Goal: Browse casually: Explore the website without a specific task or goal

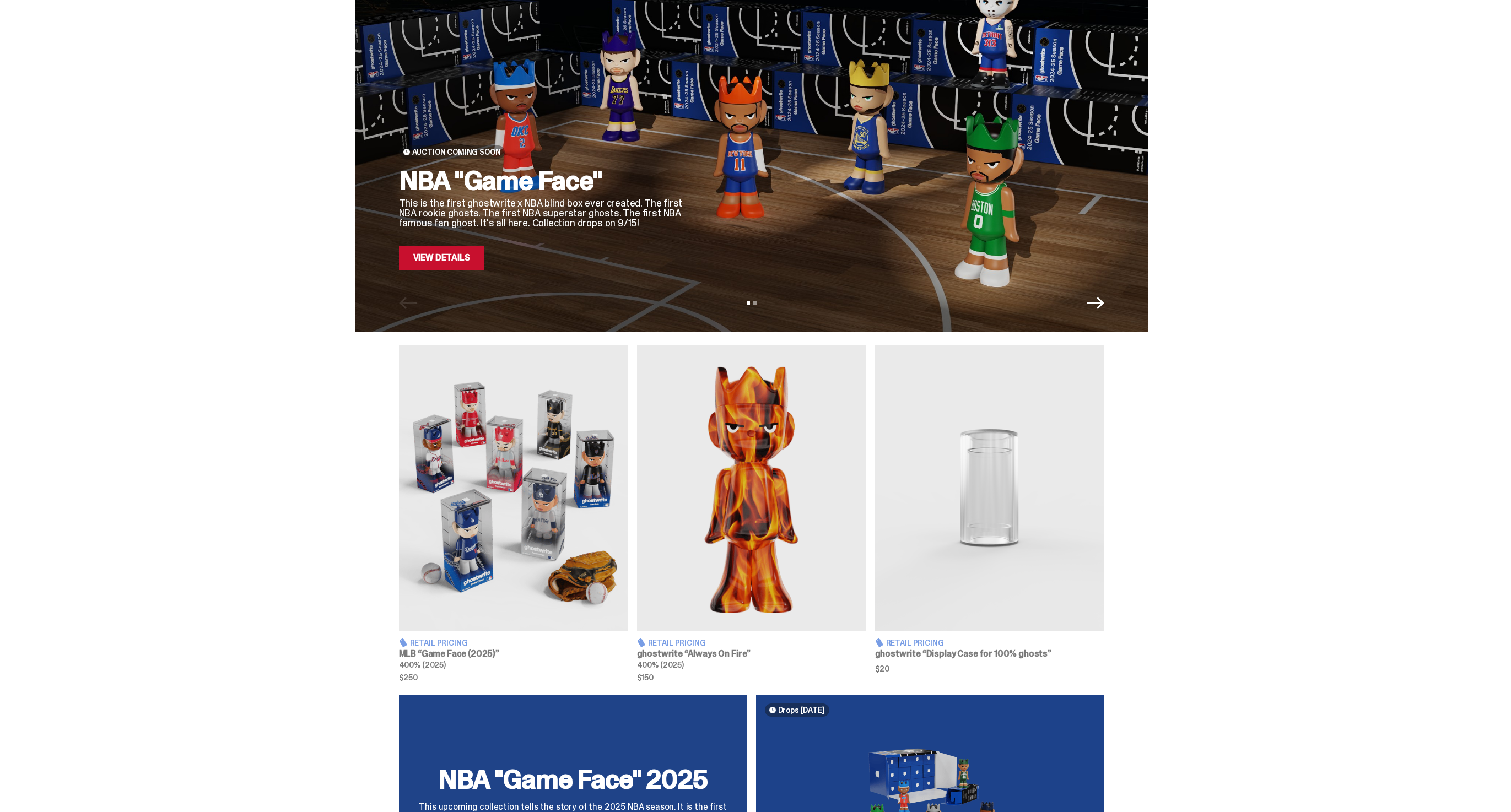
scroll to position [88, 0]
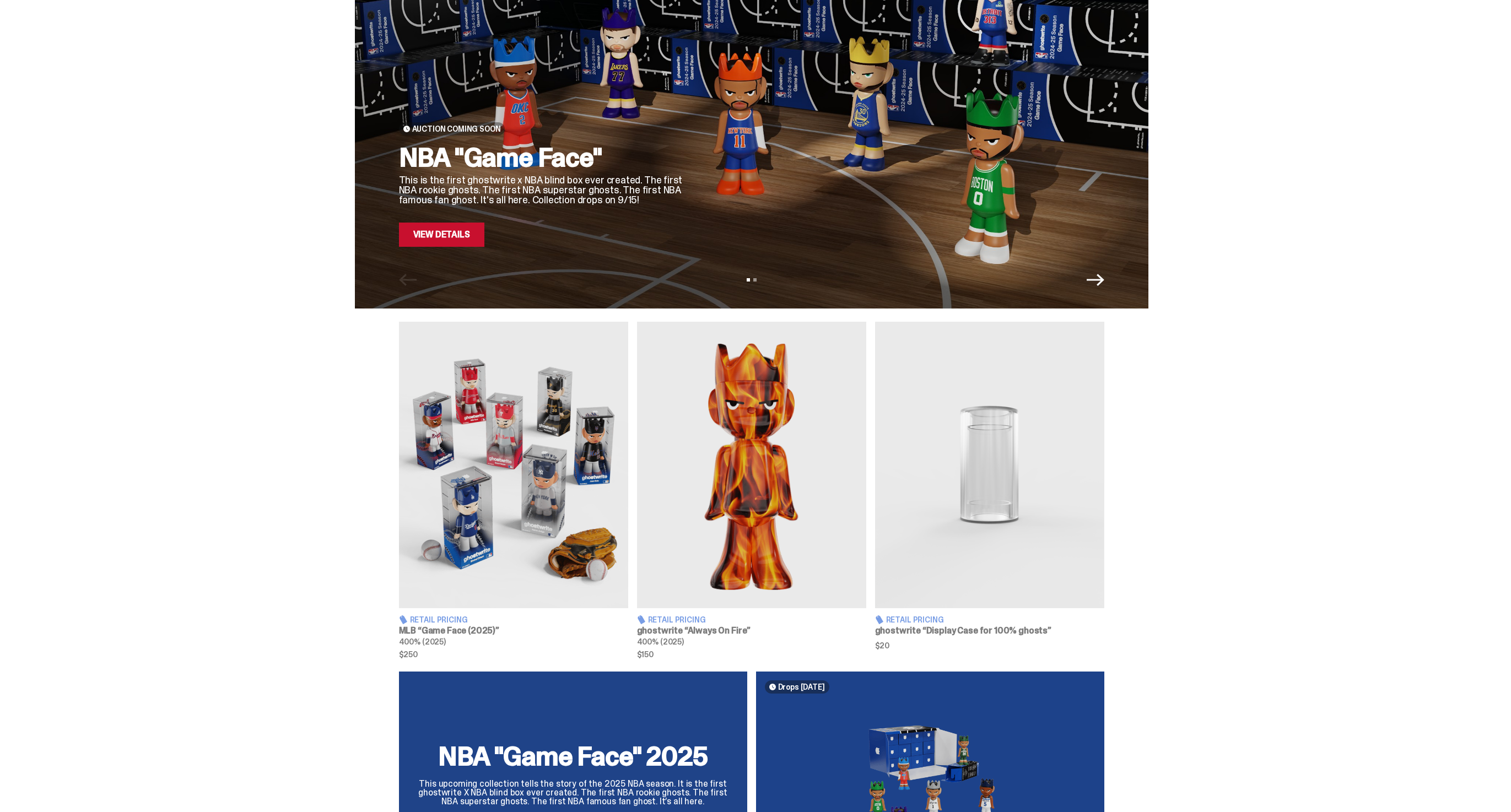
click at [405, 231] on link "View Details" at bounding box center [442, 235] width 86 height 24
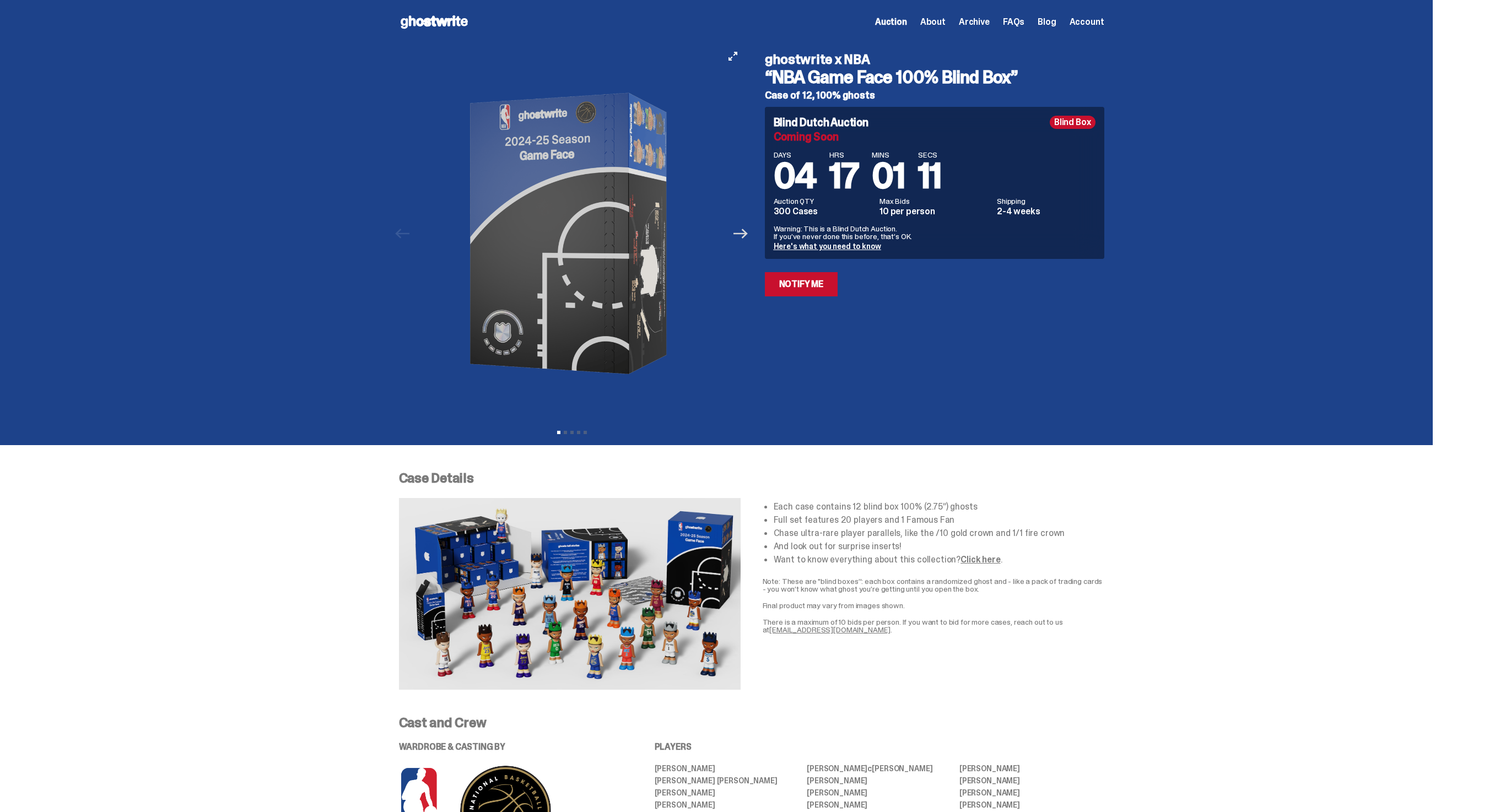
click at [745, 233] on icon "Next" at bounding box center [740, 233] width 14 height 10
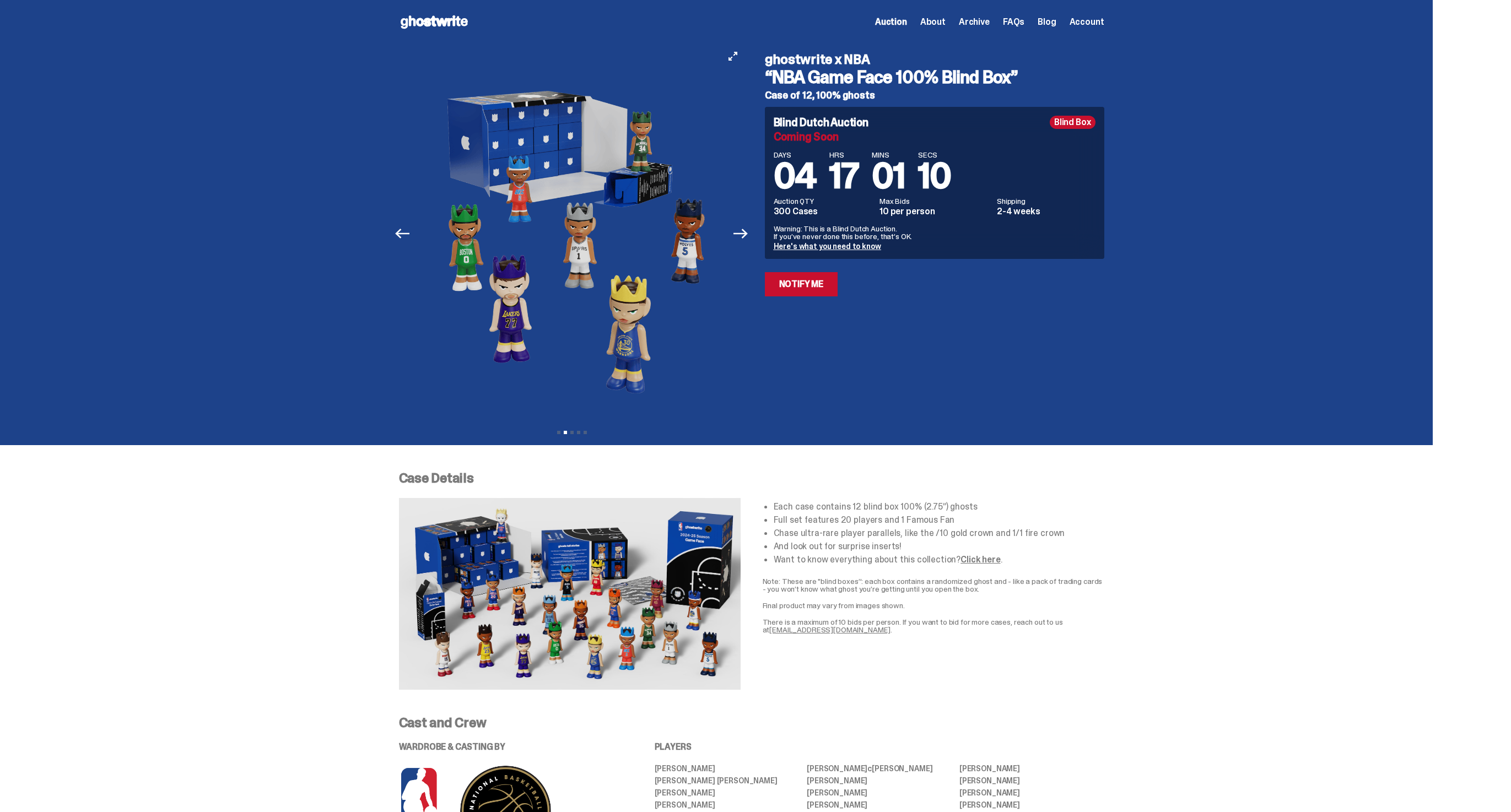
click at [716, 225] on img at bounding box center [572, 233] width 303 height 379
click at [642, 264] on img at bounding box center [572, 233] width 303 height 379
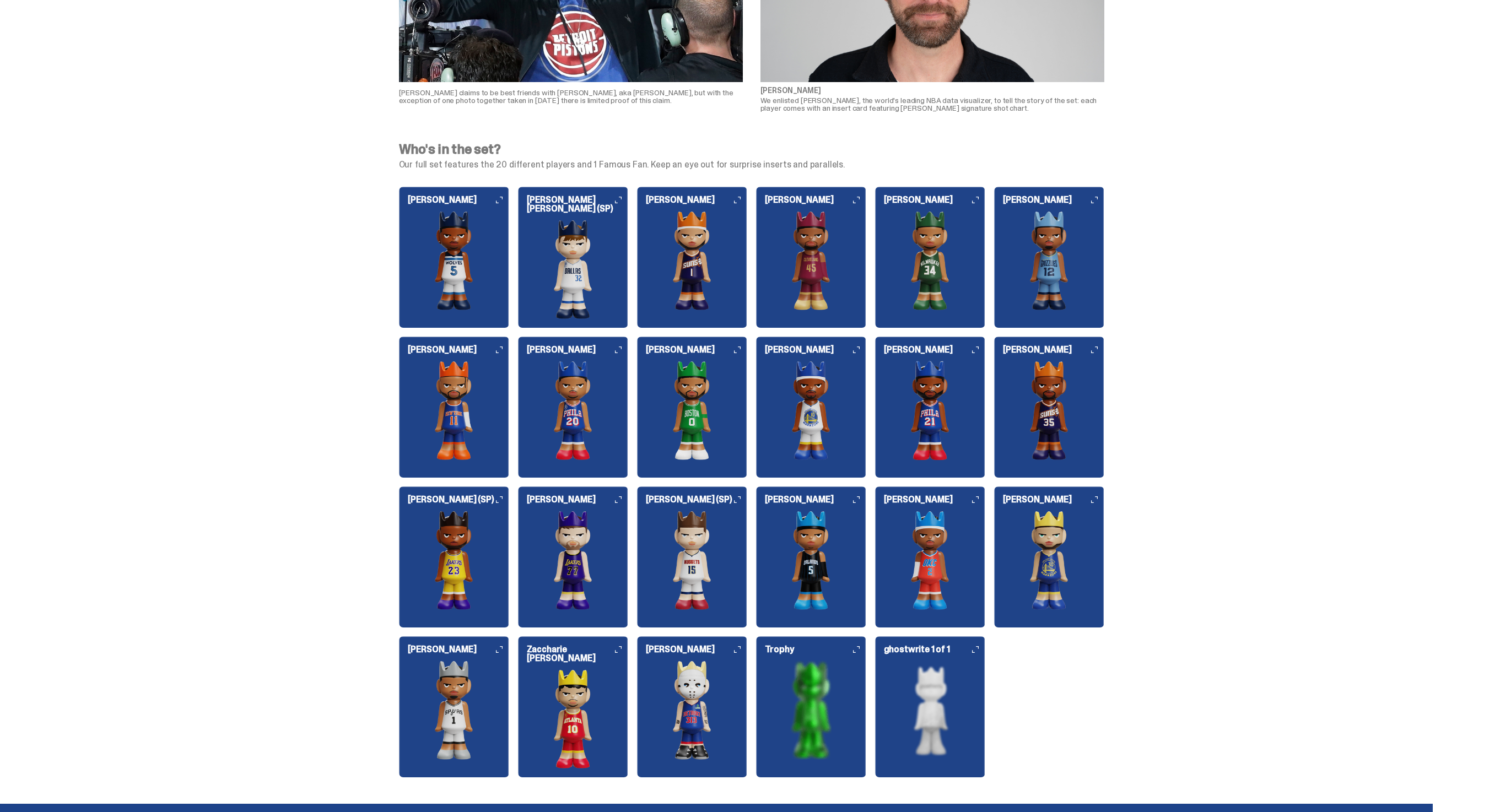
scroll to position [994, 0]
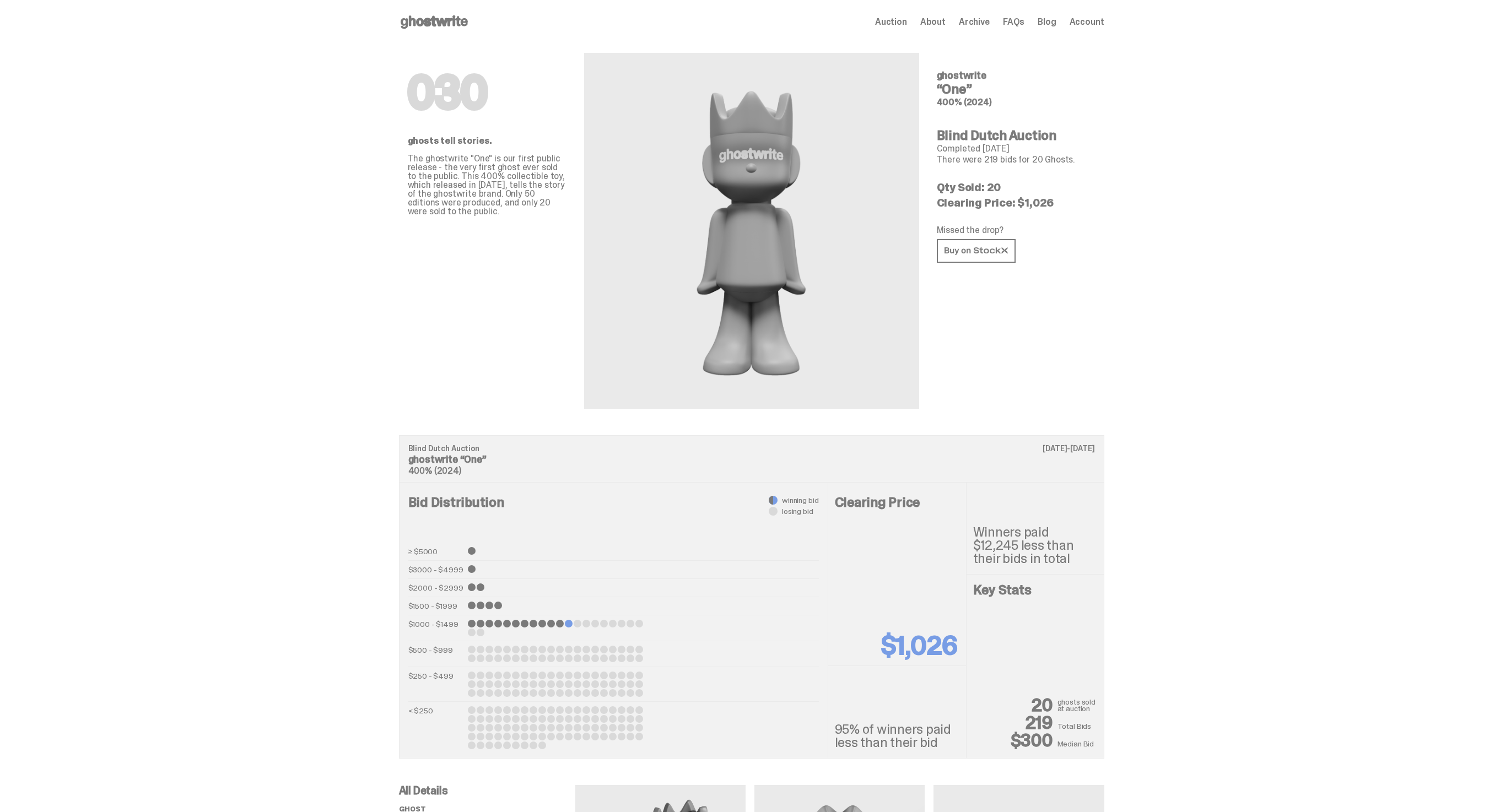
click at [440, 32] on div "Open main menu Home Auction About Archive FAQs Blog Account Auction" at bounding box center [751, 22] width 706 height 44
click at [453, 24] on use at bounding box center [434, 22] width 67 height 13
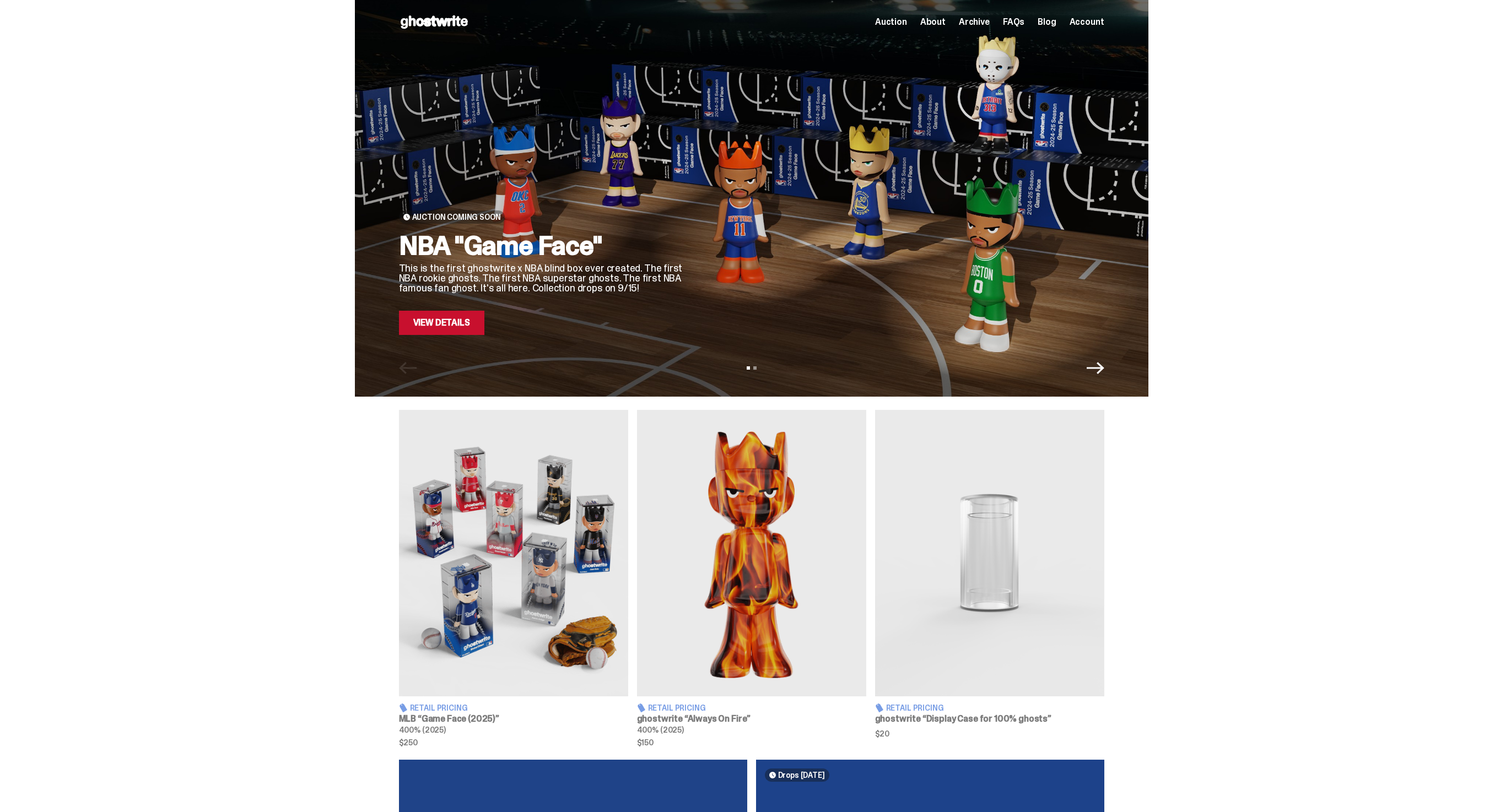
click at [445, 332] on link "View Details" at bounding box center [442, 322] width 86 height 24
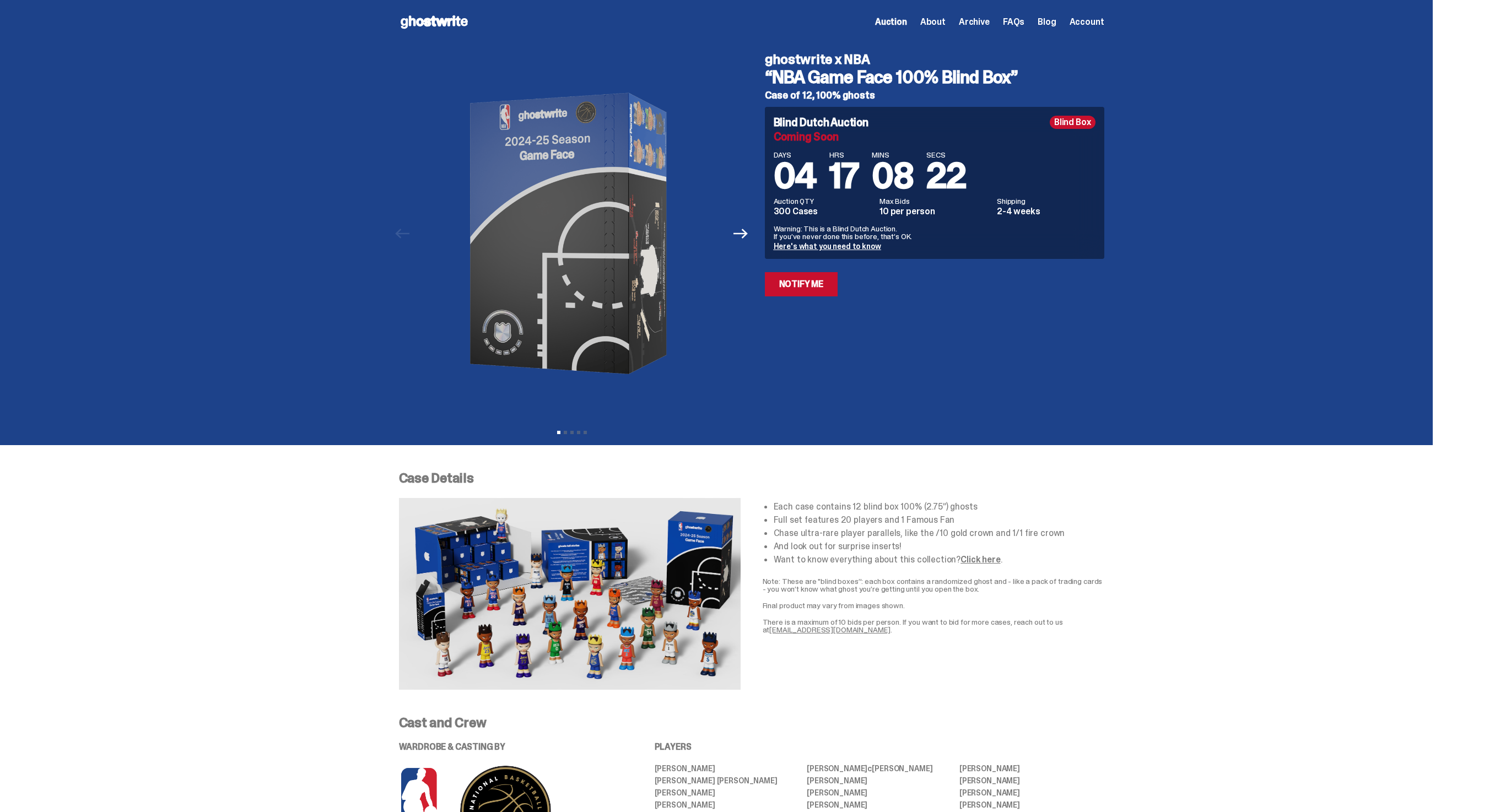
click at [441, 15] on icon at bounding box center [434, 22] width 70 height 18
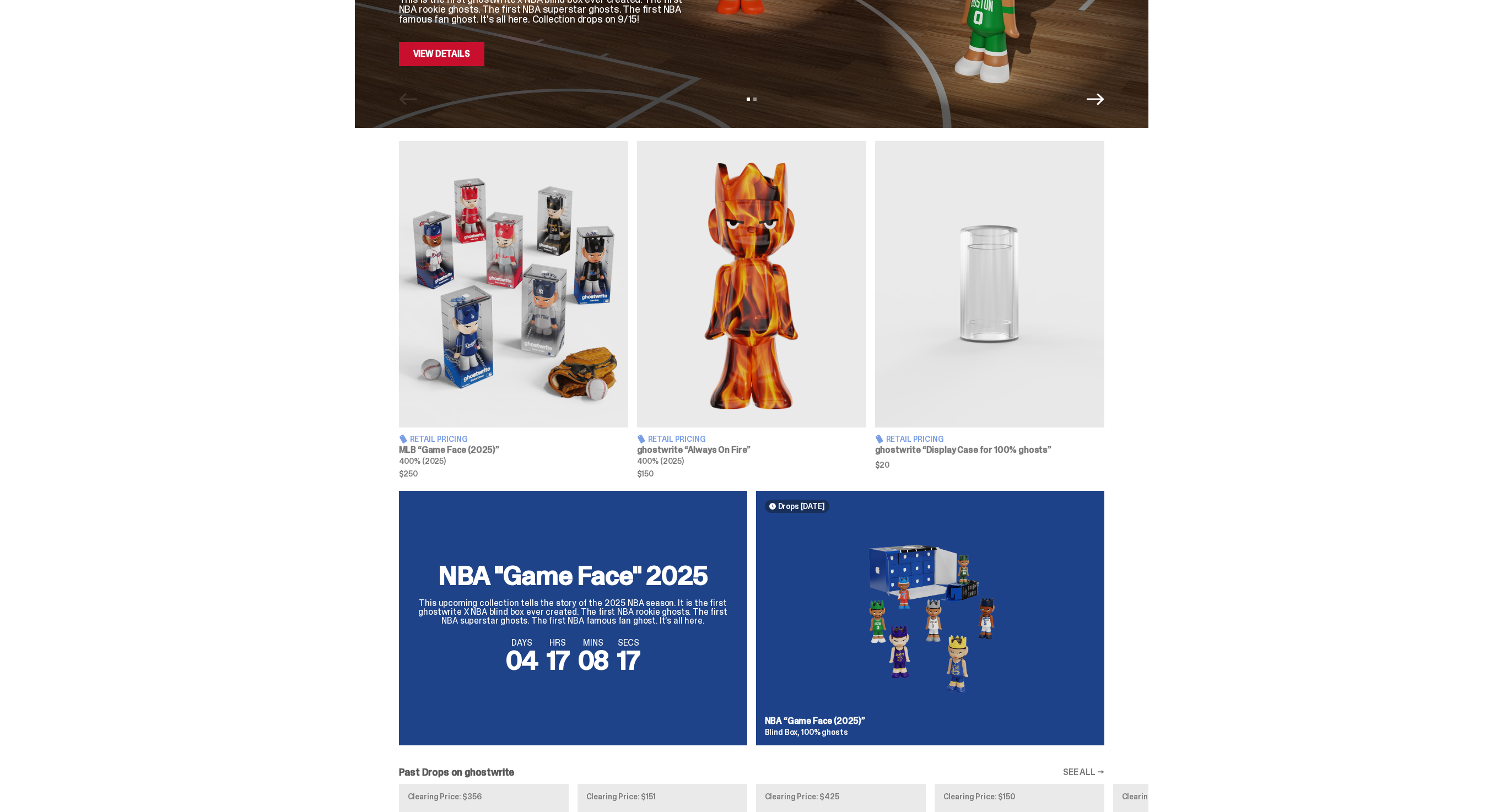
scroll to position [377, 0]
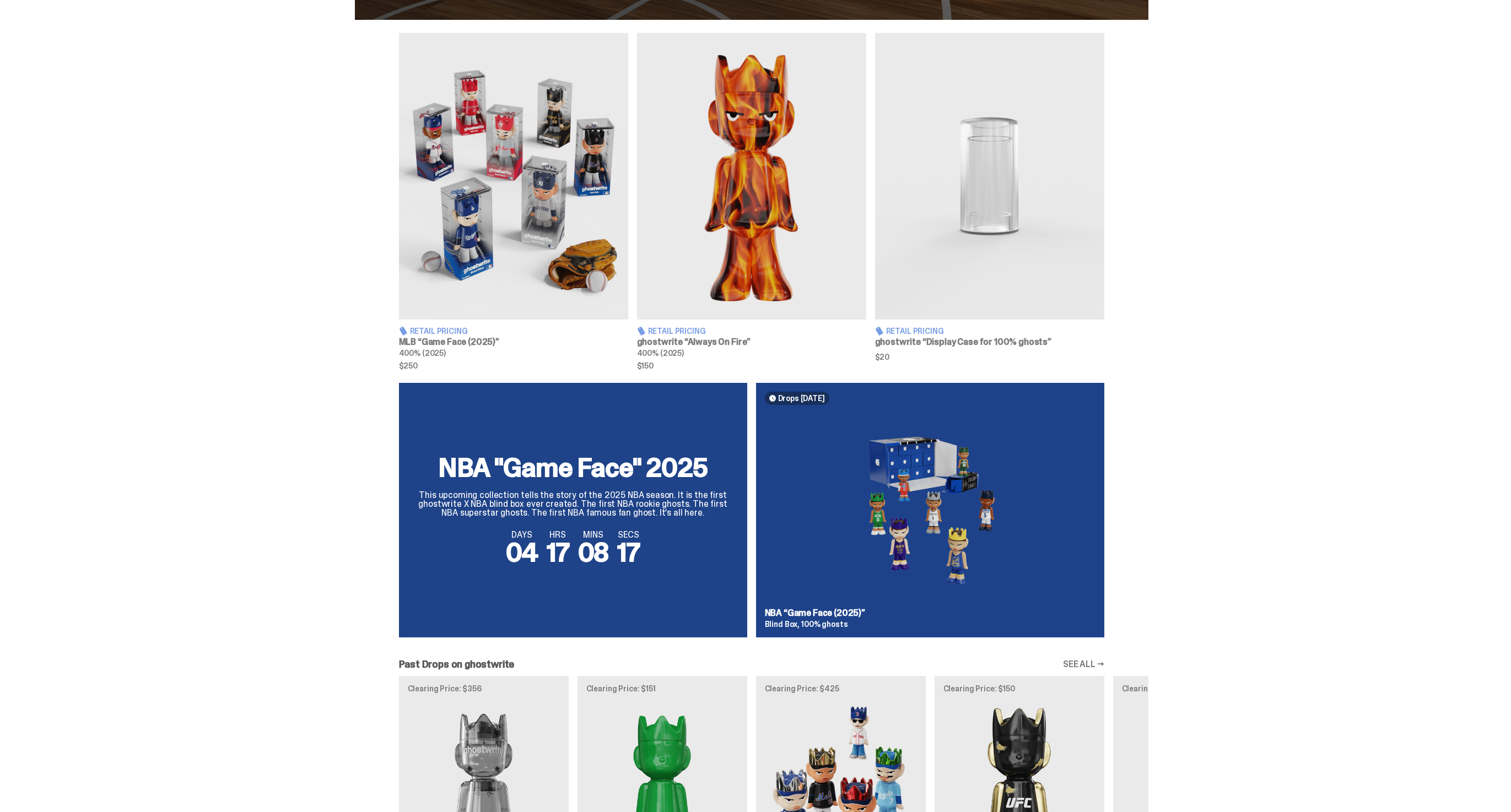
click at [547, 536] on div "NBA "Game Face" 2025 This upcoming collection tells the story of the 2025 NBA s…" at bounding box center [751, 514] width 794 height 263
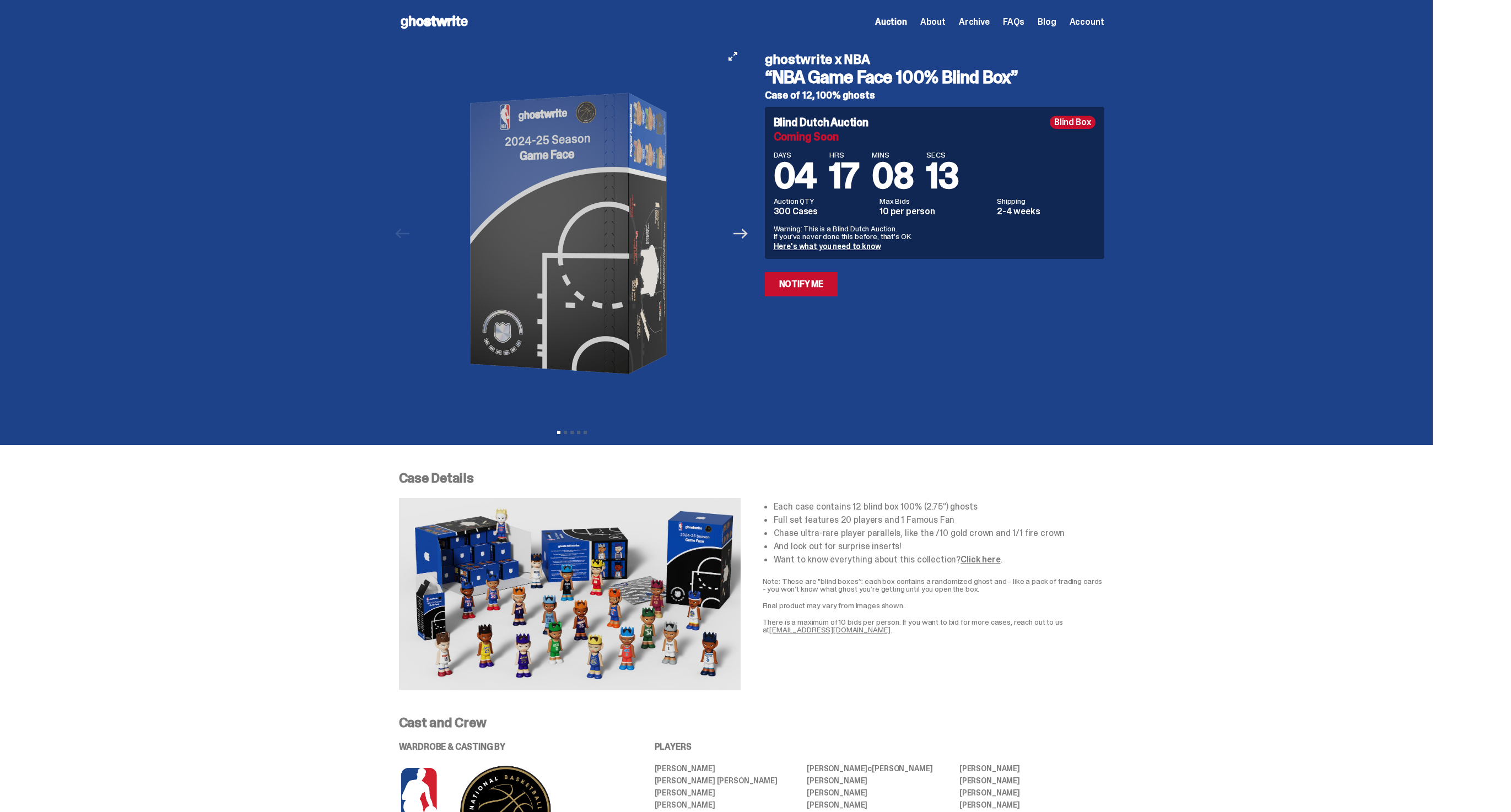
click at [743, 235] on icon "Next" at bounding box center [740, 233] width 14 height 14
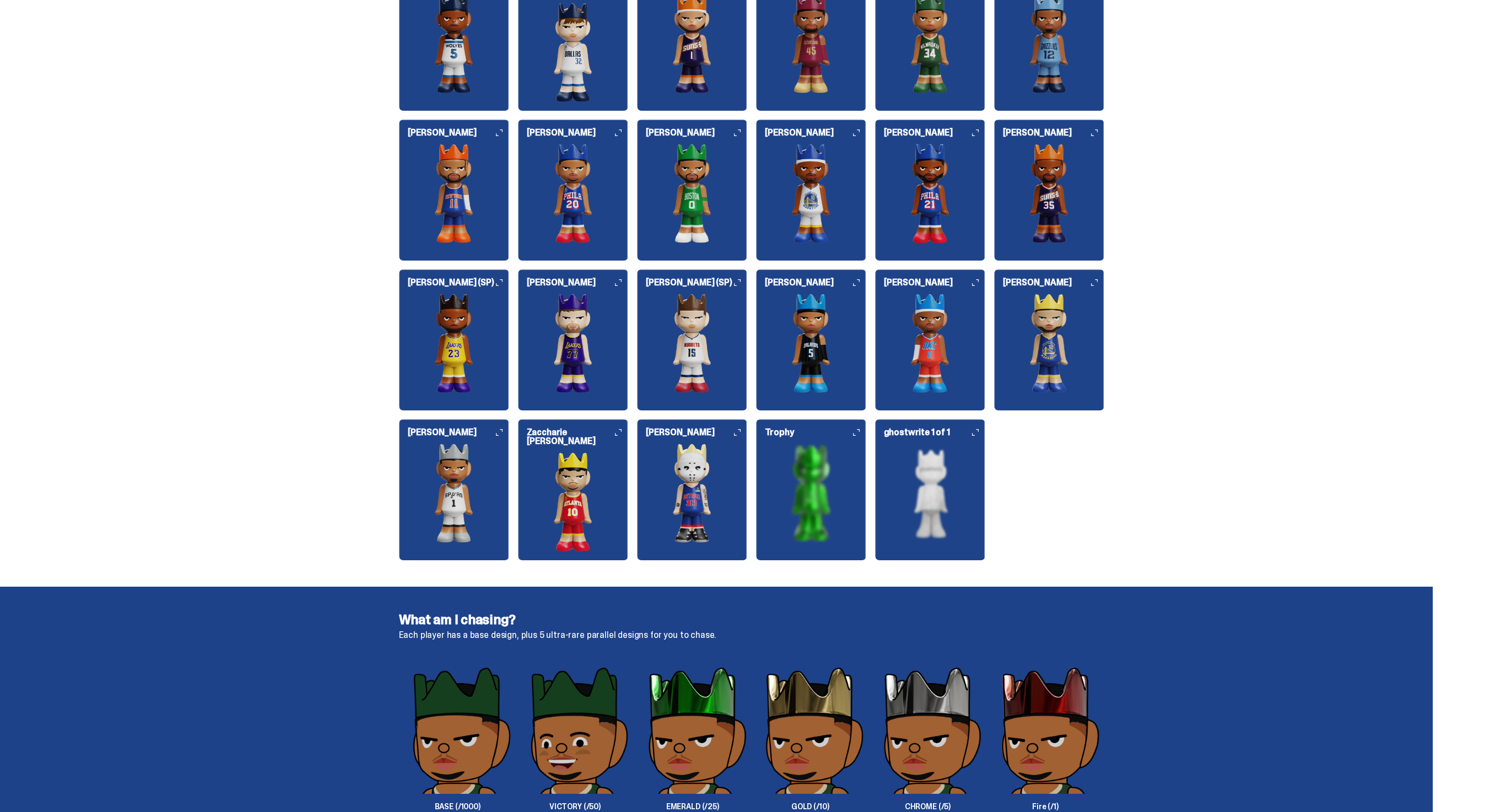
scroll to position [1320, 0]
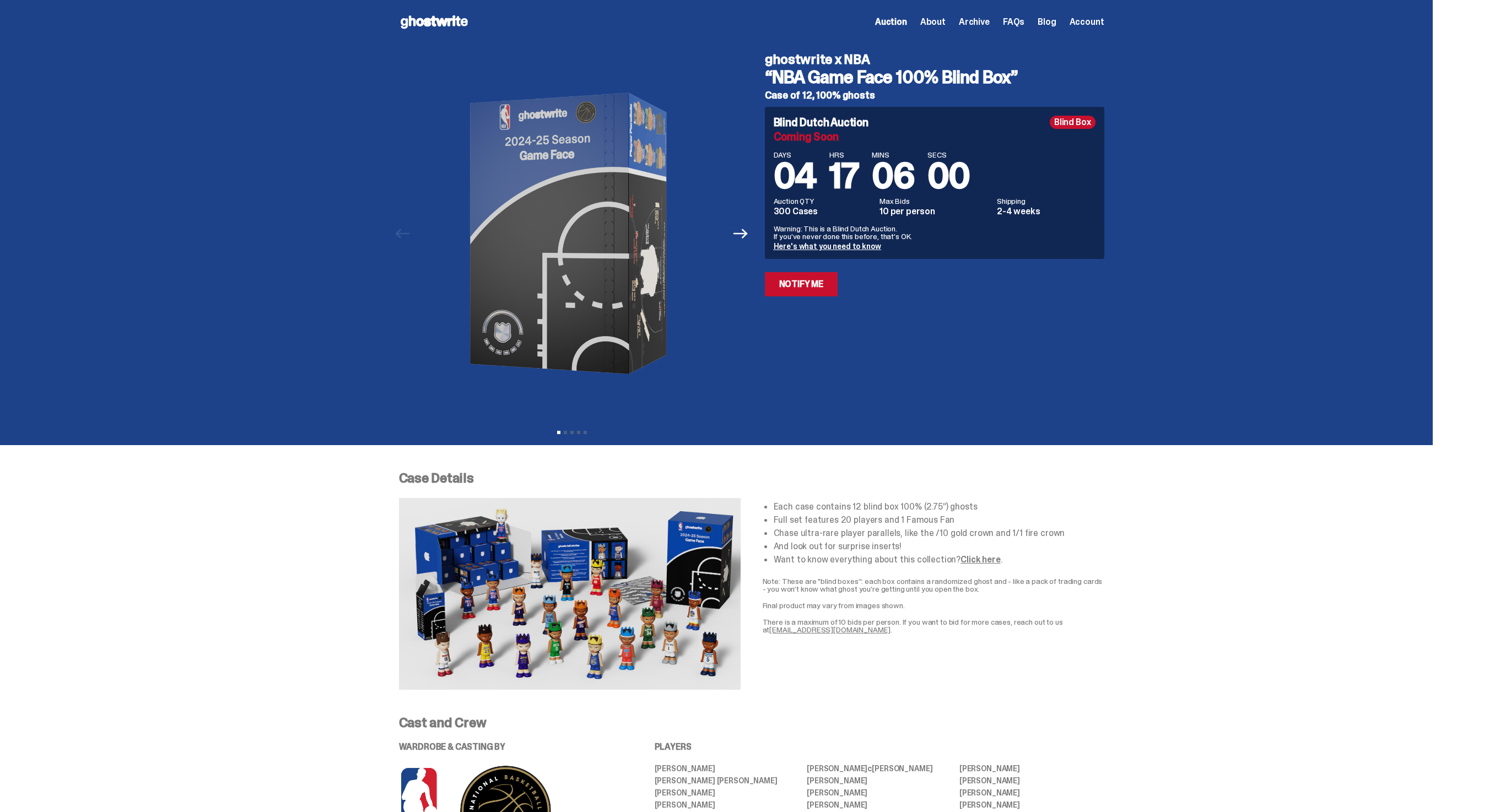
click at [978, 18] on span "Archive" at bounding box center [974, 22] width 31 height 9
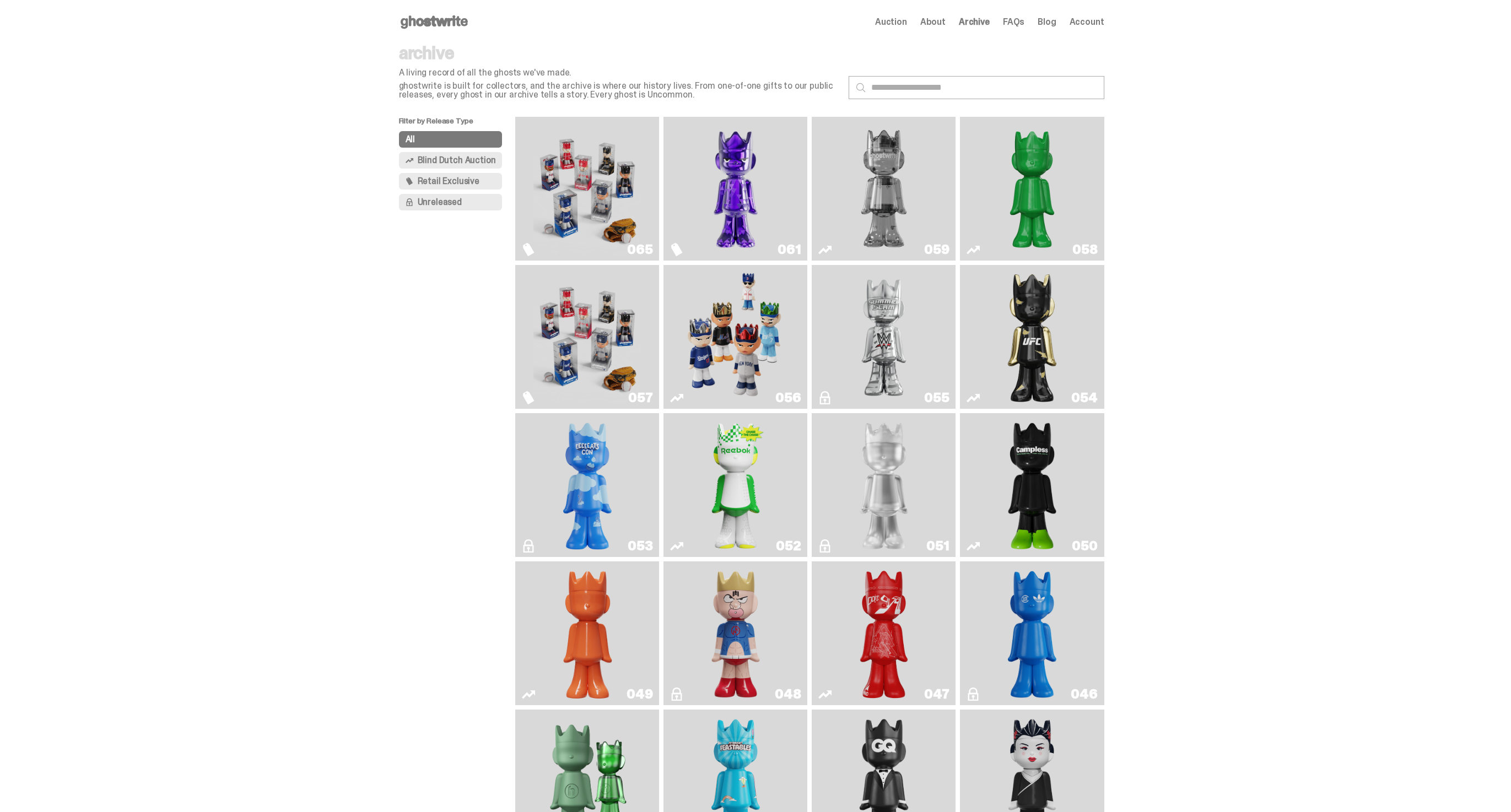
click at [775, 184] on img "Fantasy" at bounding box center [736, 189] width 108 height 135
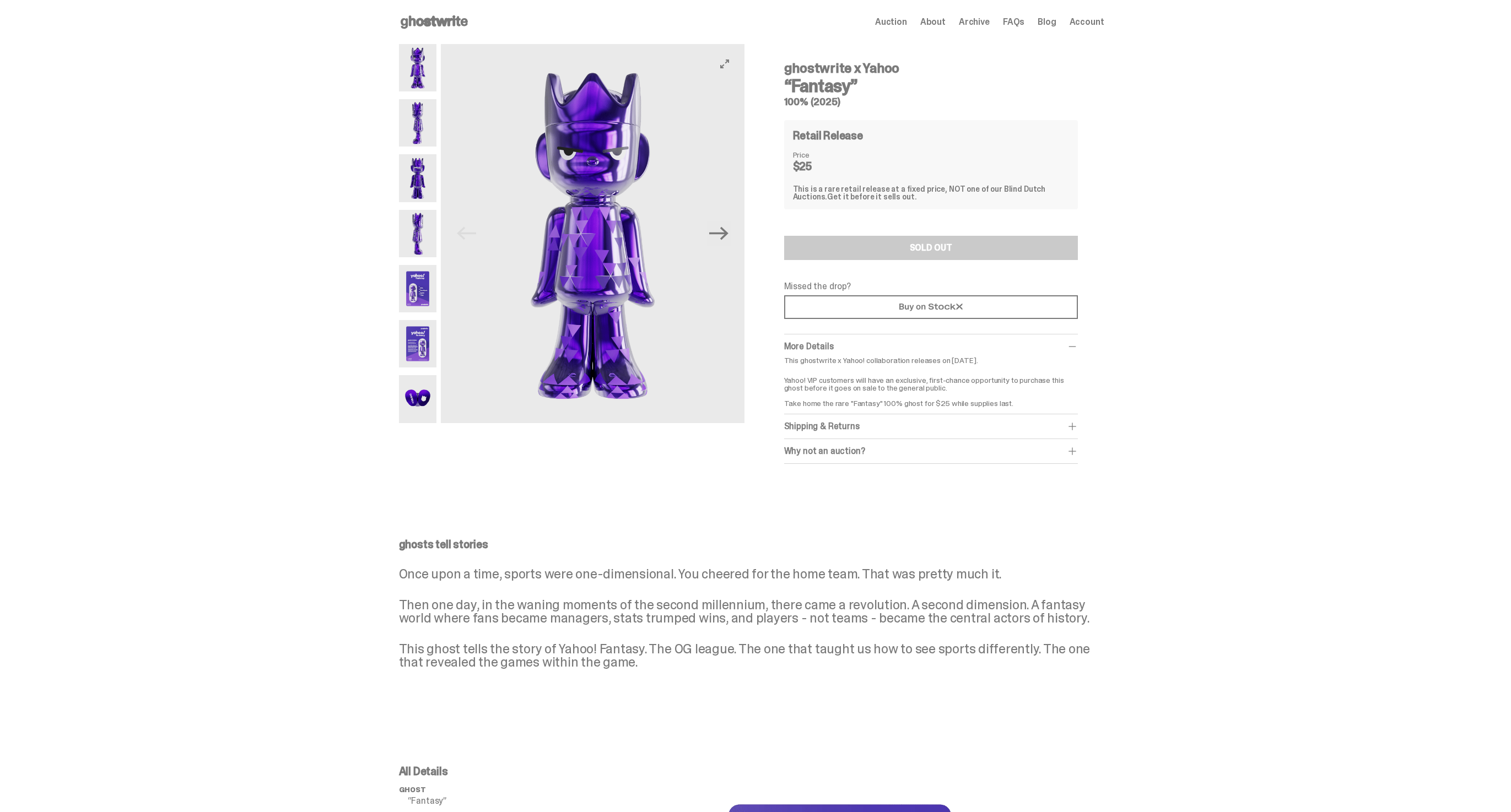
click at [542, 382] on img at bounding box center [592, 233] width 303 height 379
click at [988, 19] on span "Archive" at bounding box center [974, 22] width 31 height 9
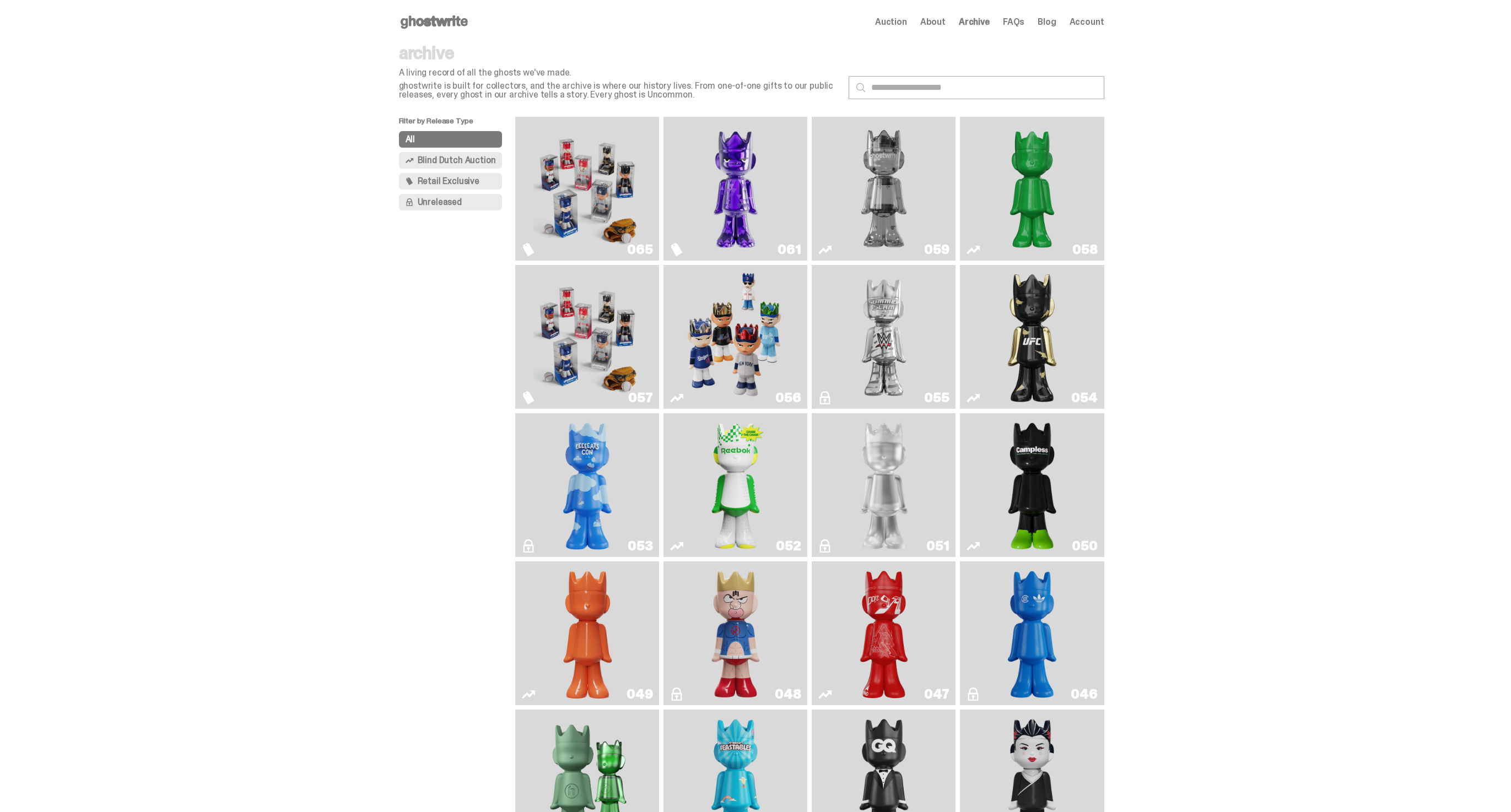
click at [787, 150] on img "Fantasy" at bounding box center [736, 189] width 108 height 135
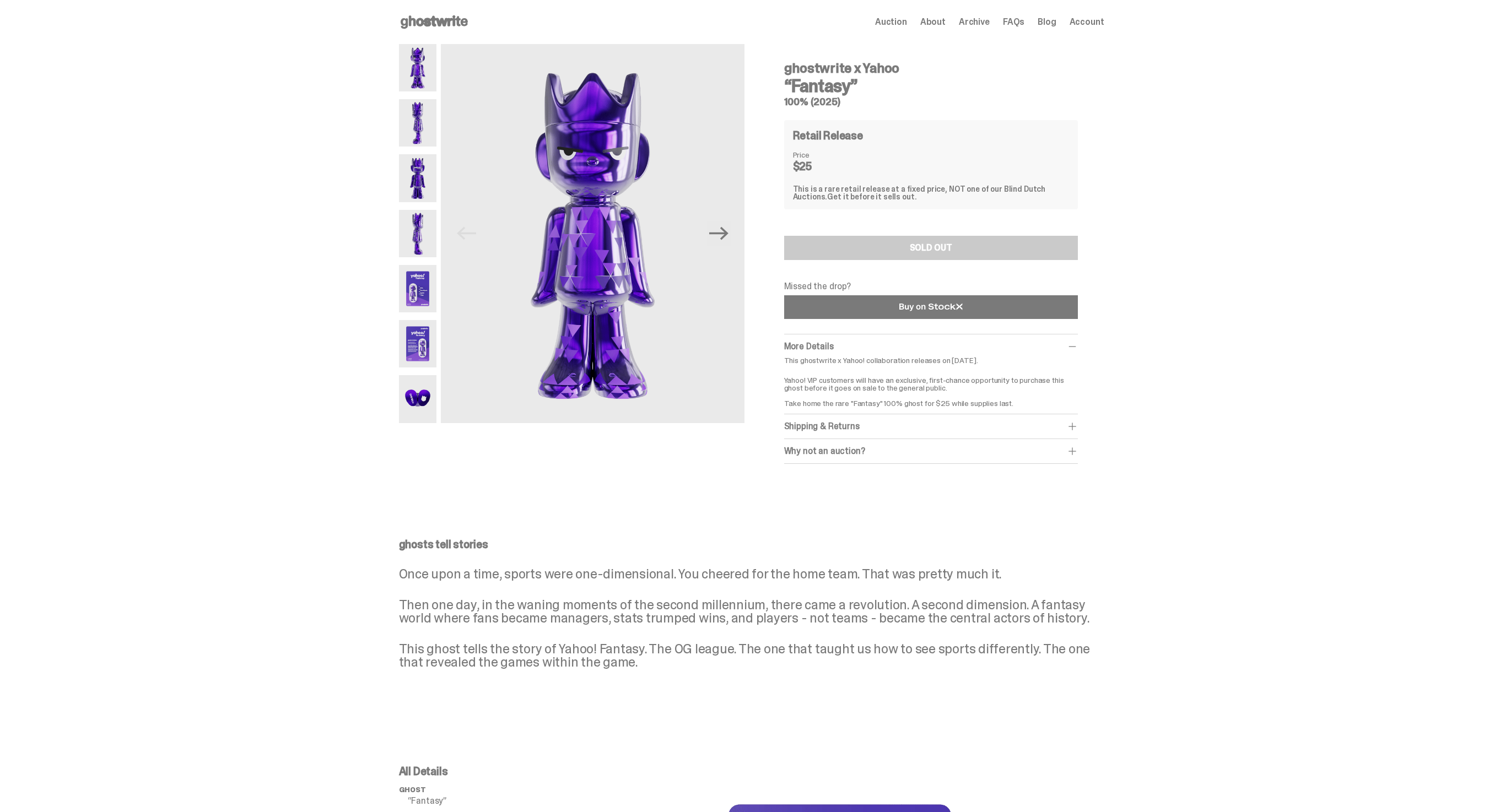
click at [951, 297] on link at bounding box center [931, 307] width 294 height 23
click at [978, 13] on div "Open main menu Home Auction About Archive FAQs Blog Account Auction About" at bounding box center [751, 22] width 706 height 18
click at [977, 18] on span "Archive" at bounding box center [974, 22] width 31 height 9
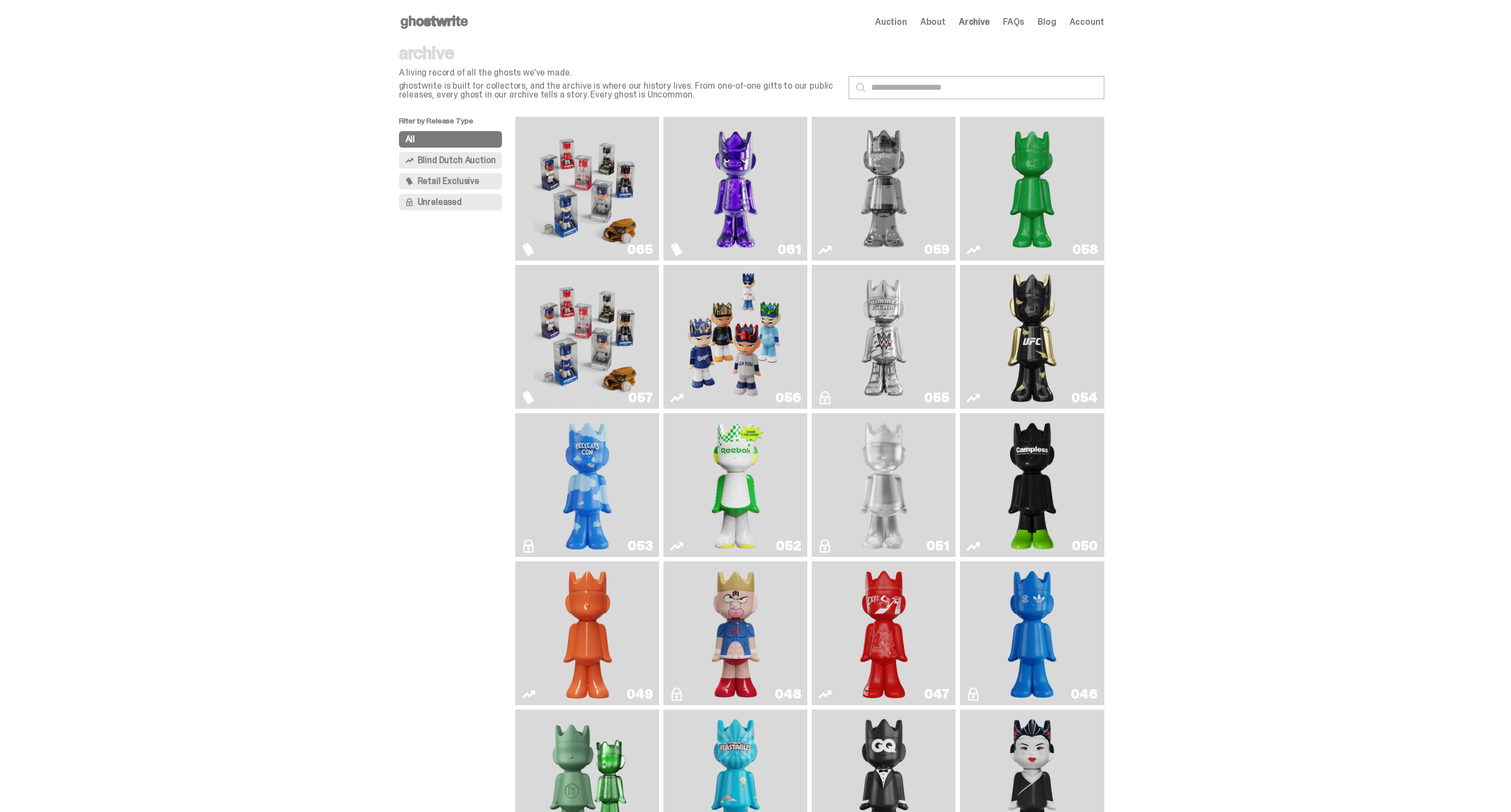
click at [751, 199] on img "Fantasy" at bounding box center [736, 189] width 108 height 135
click at [620, 195] on img "Game Face (2025)" at bounding box center [587, 189] width 108 height 135
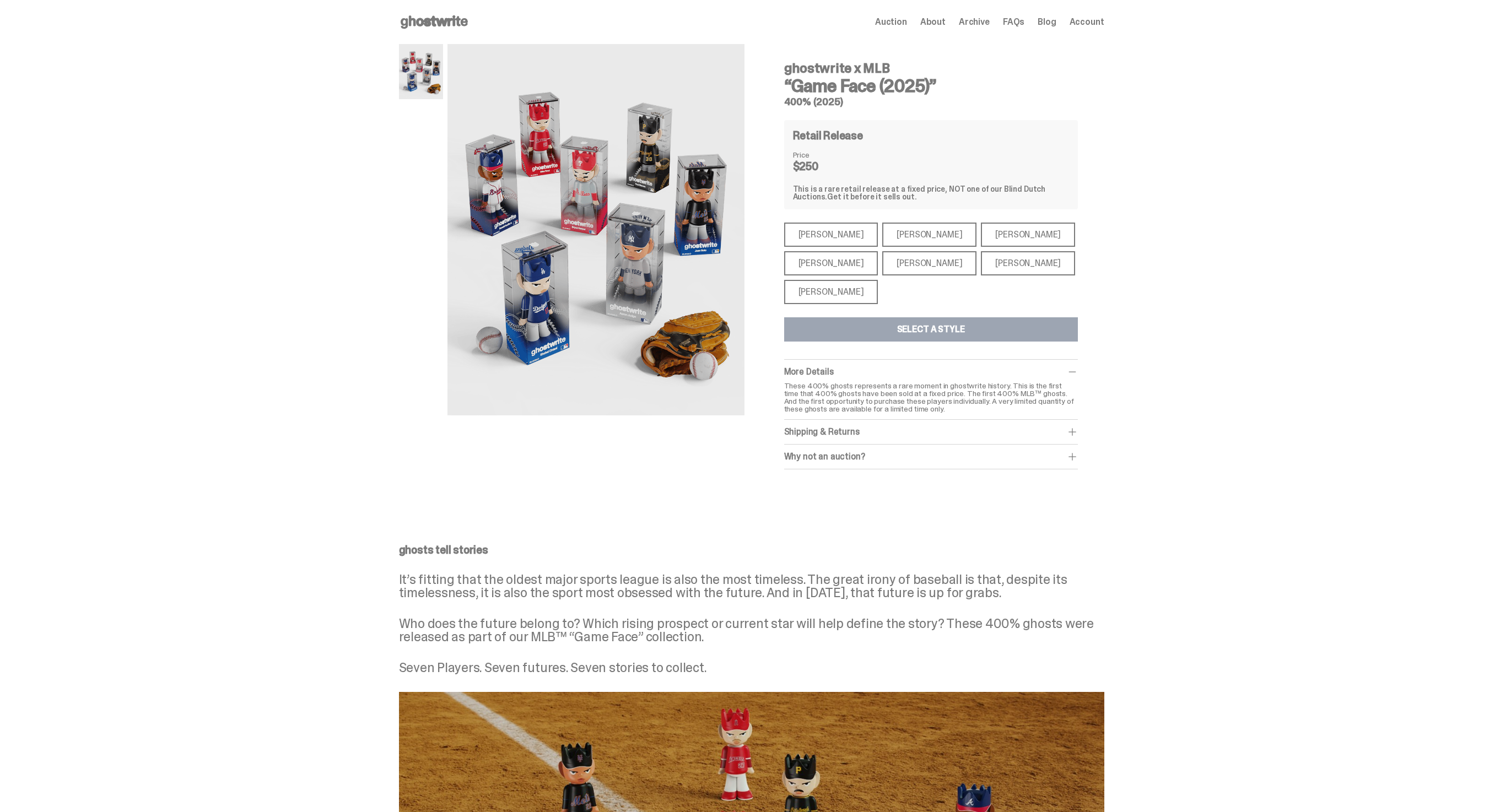
click at [886, 246] on div "Paul Skenes" at bounding box center [929, 235] width 94 height 24
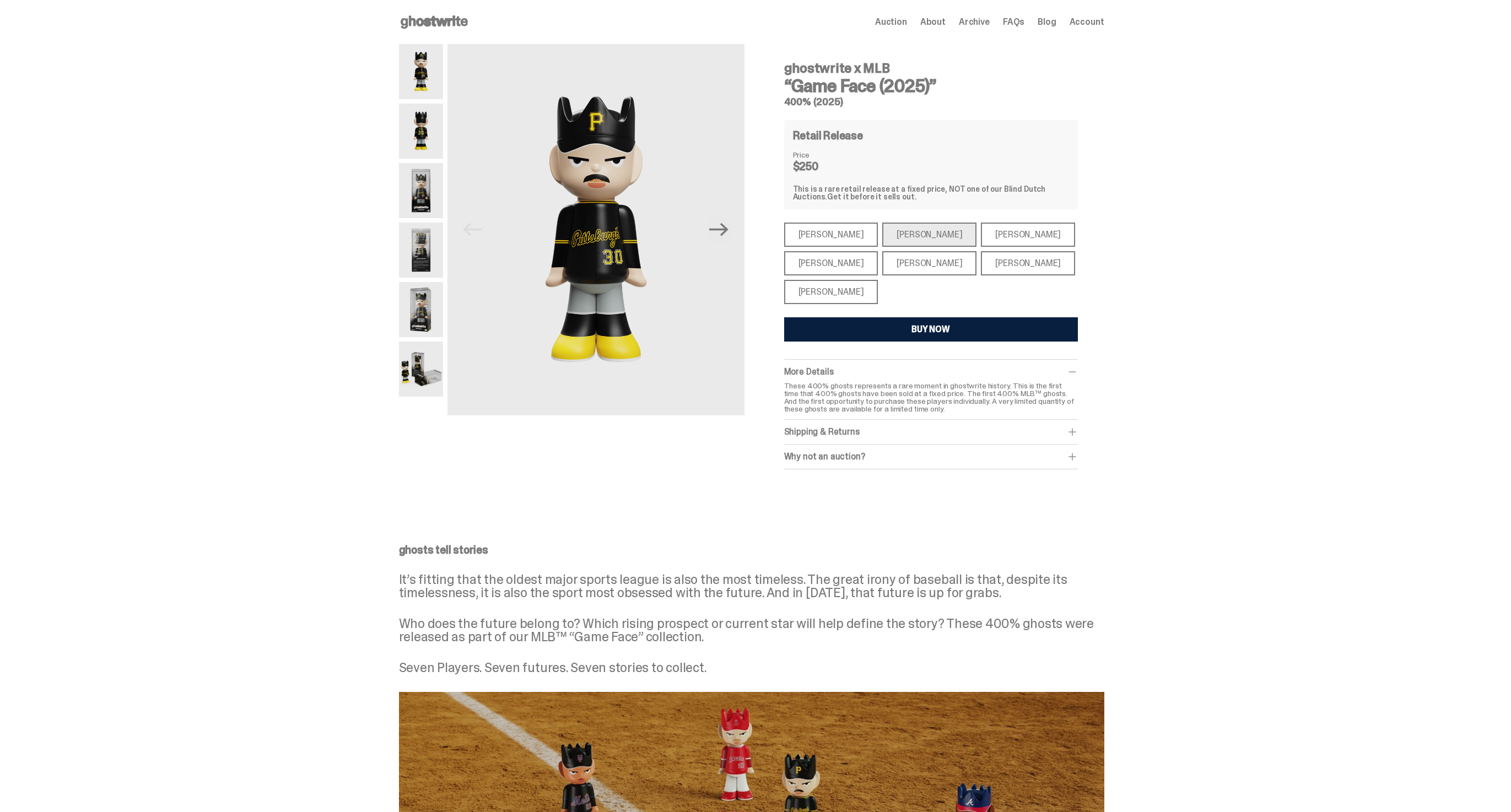
click at [835, 273] on div "Aaron Judge" at bounding box center [831, 263] width 94 height 24
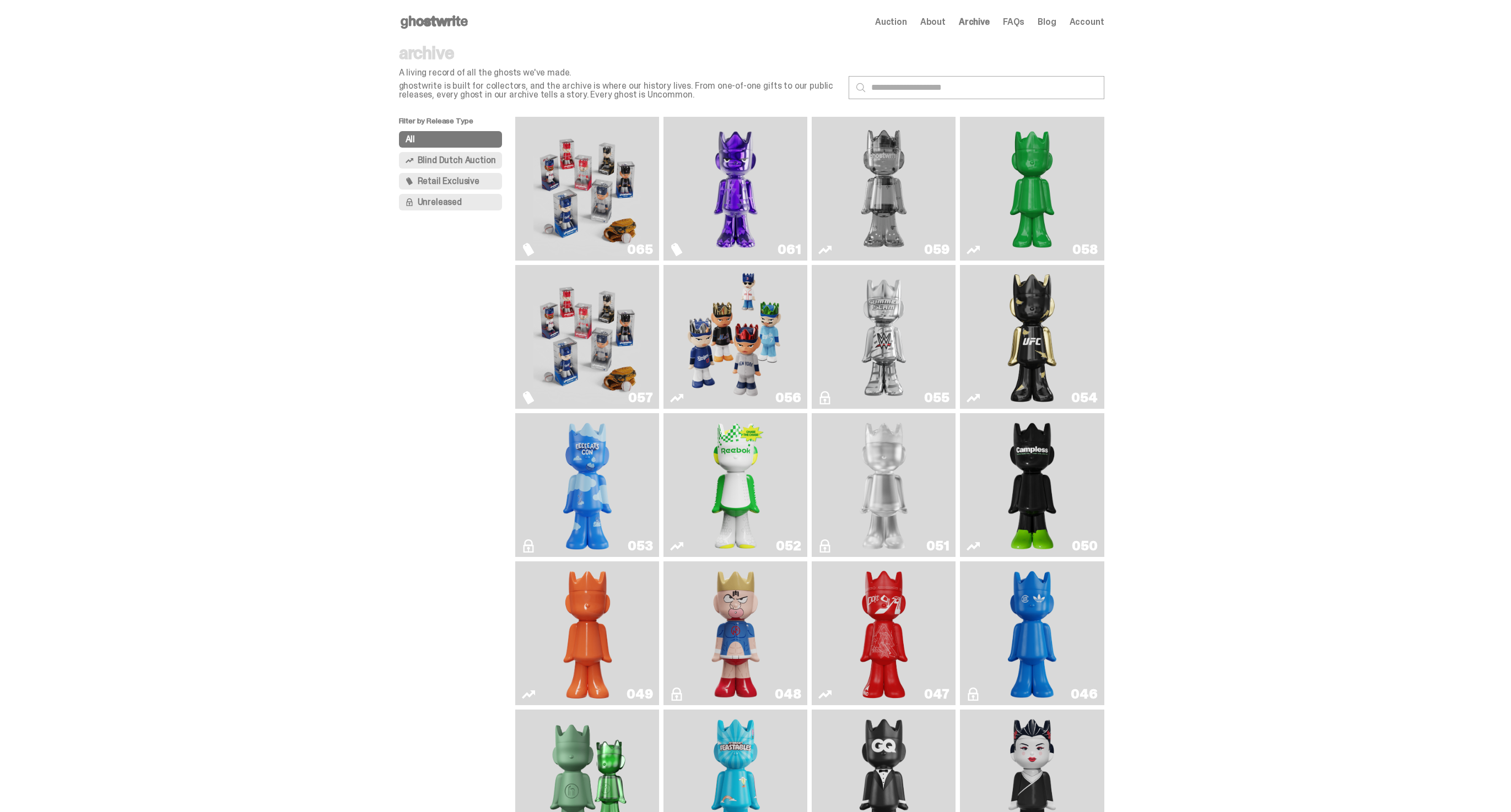
click at [599, 206] on img "Game Face (2025)" at bounding box center [587, 189] width 108 height 135
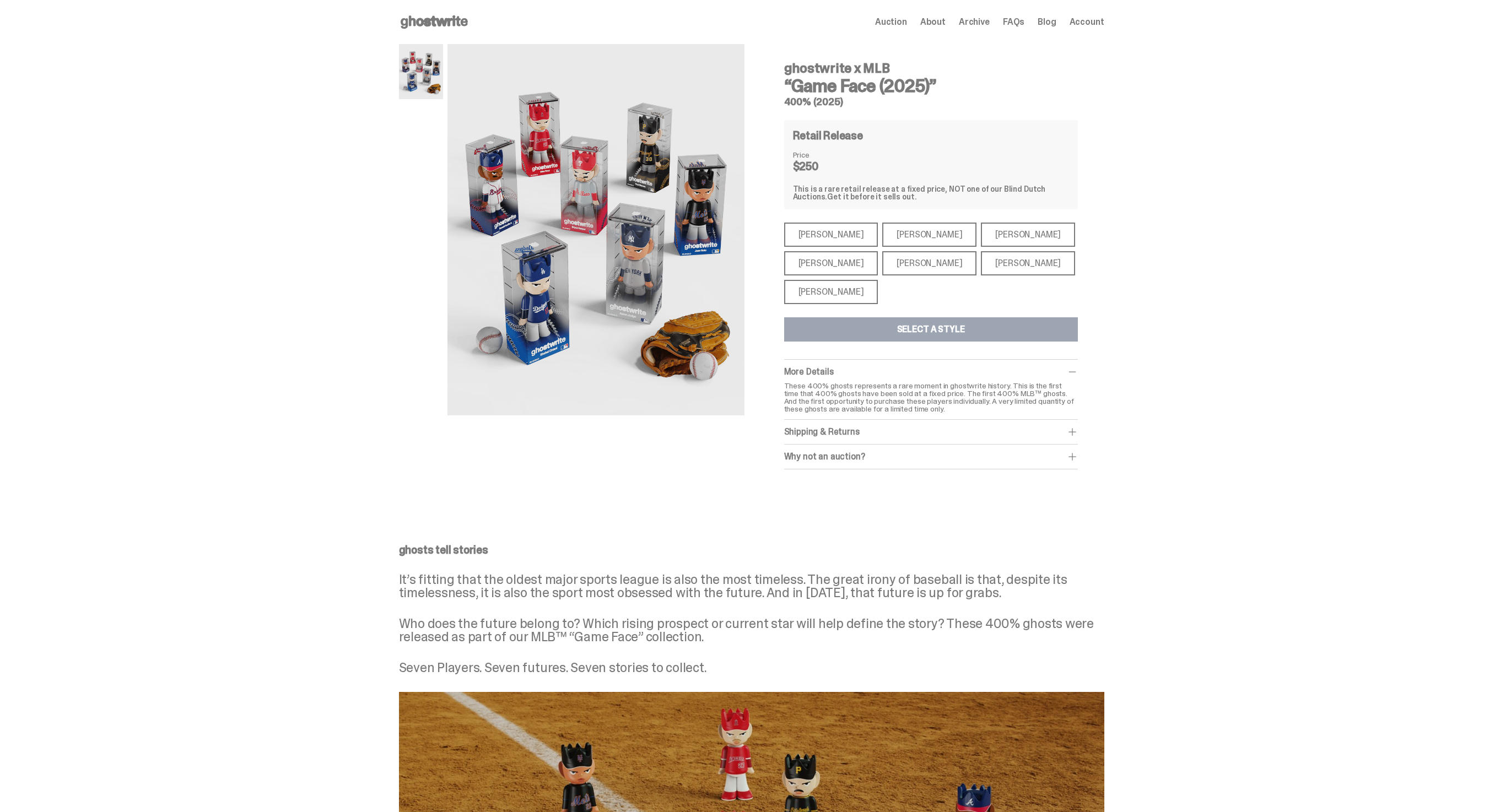
click at [822, 298] on div "Shohei Ohtani" at bounding box center [831, 291] width 94 height 24
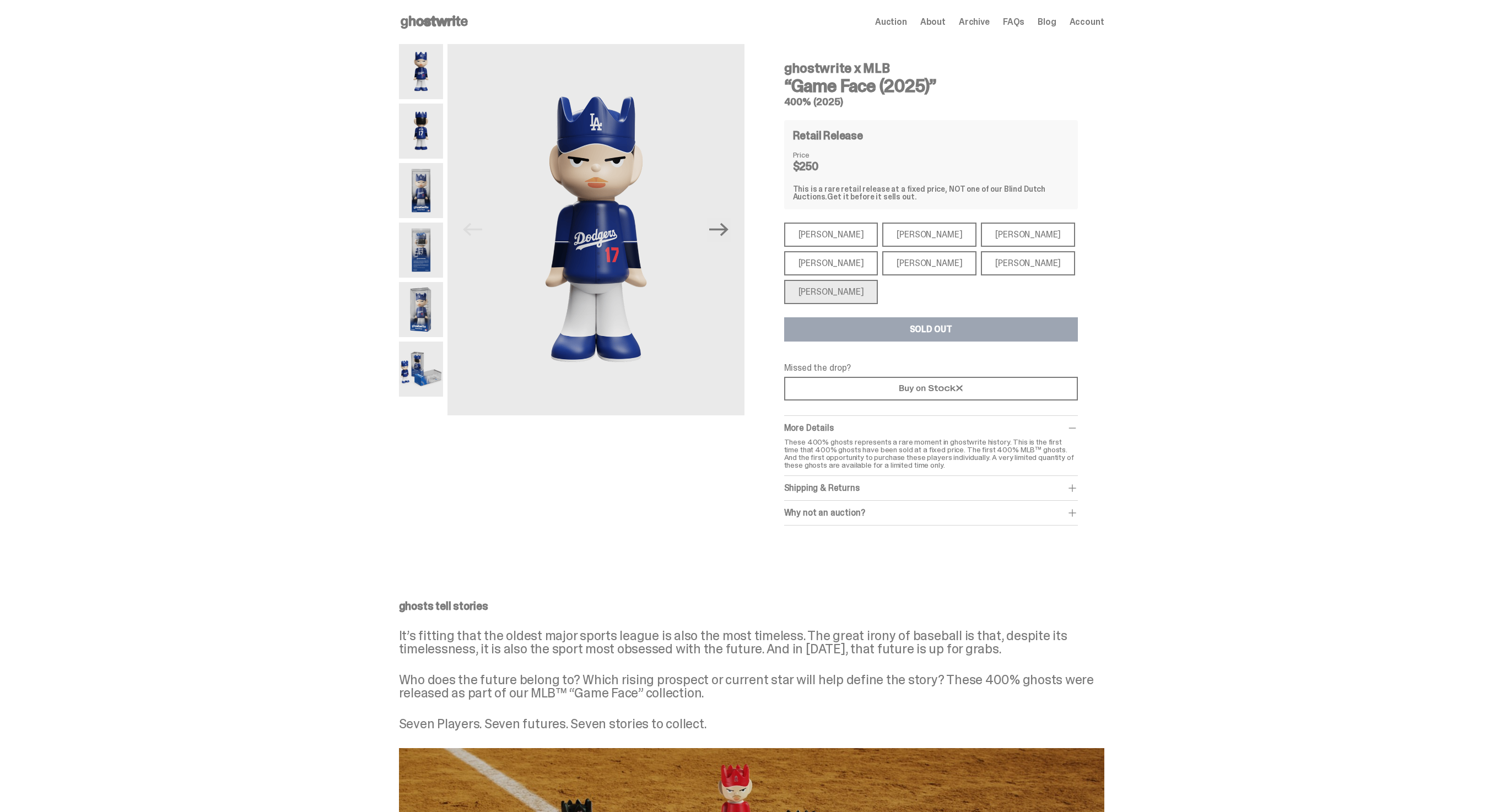
click at [824, 259] on div "Aaron Judge" at bounding box center [831, 263] width 94 height 24
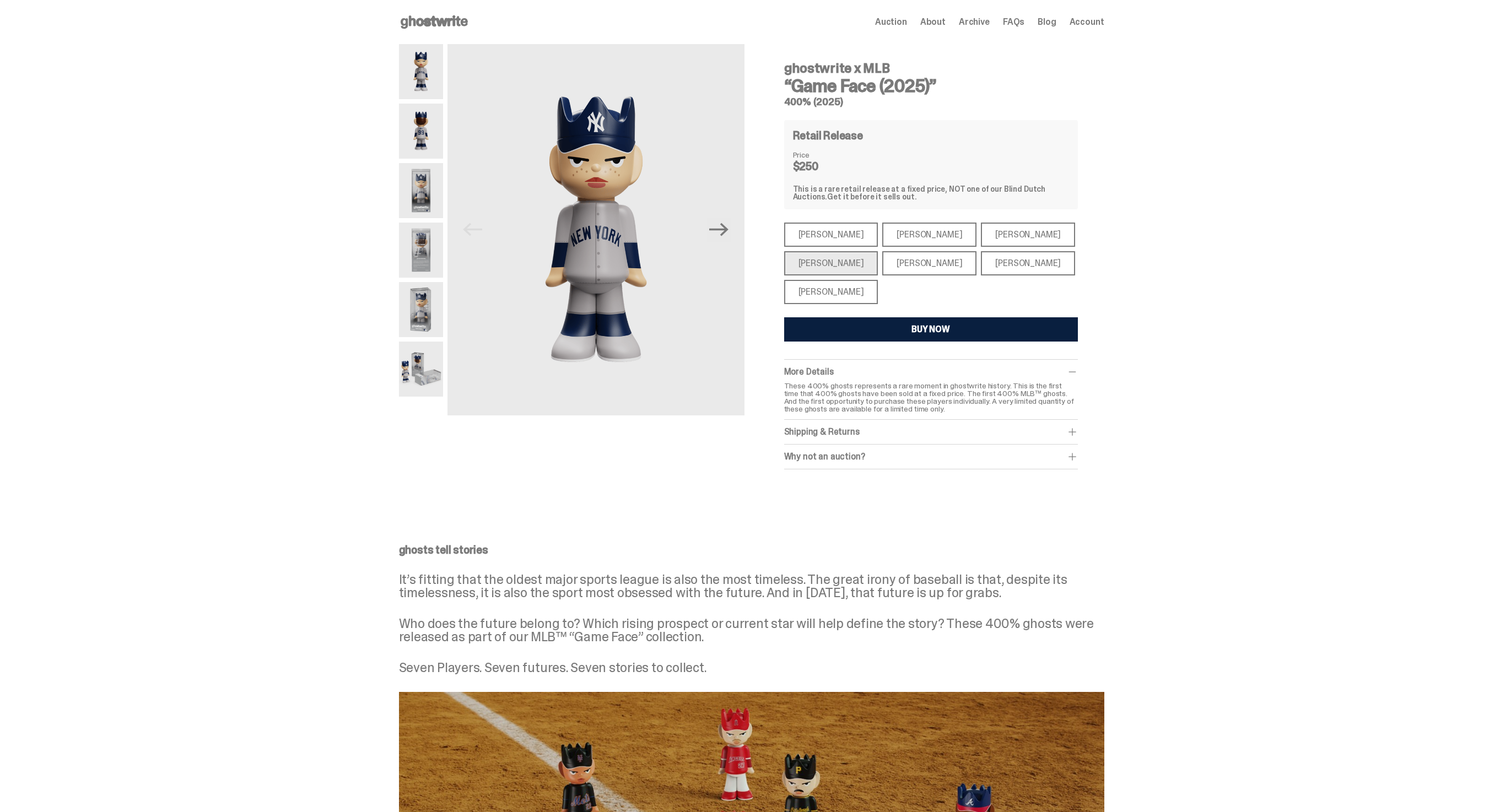
click at [825, 237] on div "Mike Trout" at bounding box center [831, 235] width 94 height 24
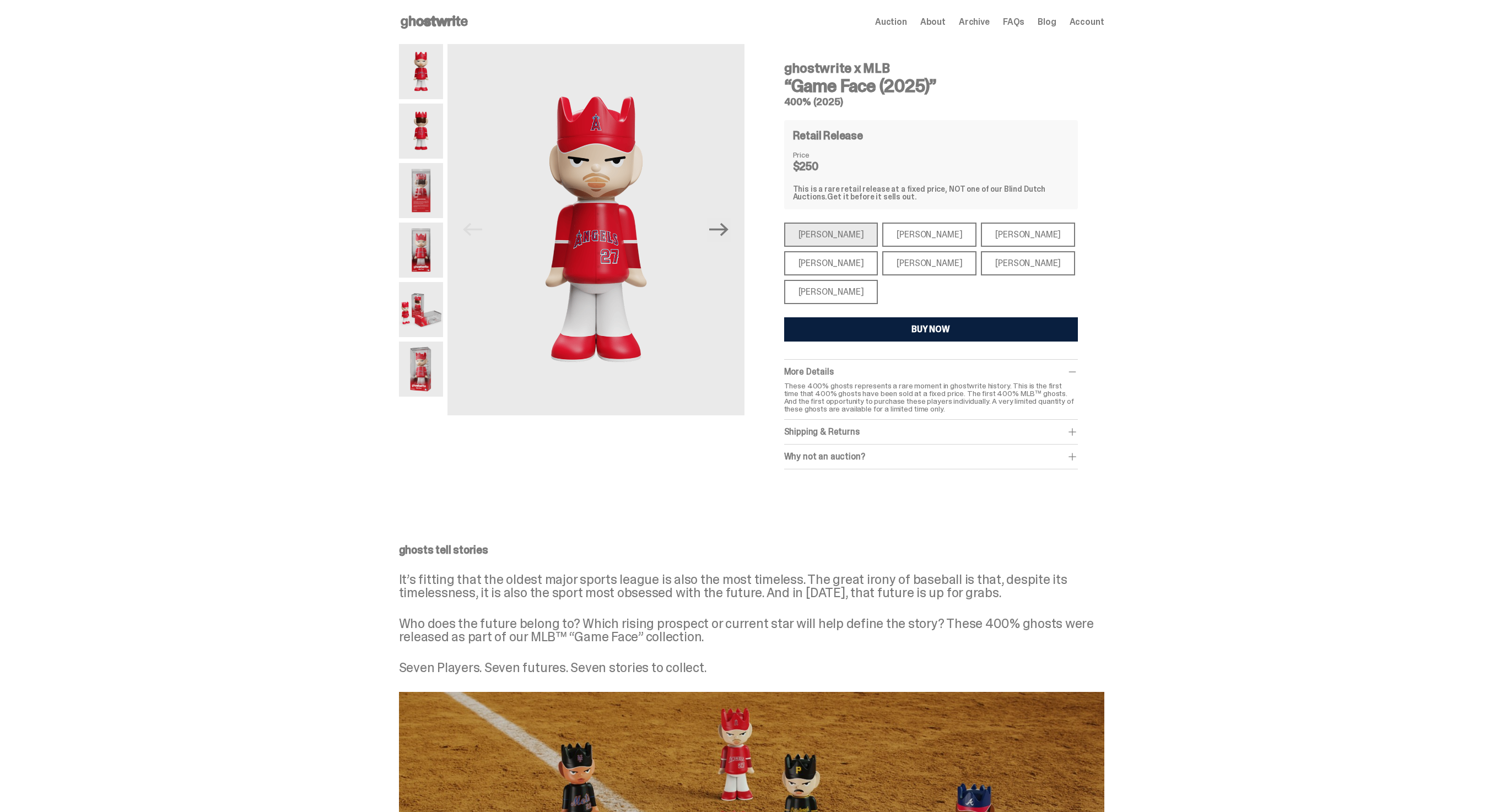
click at [882, 240] on div "Paul Skenes" at bounding box center [929, 235] width 94 height 24
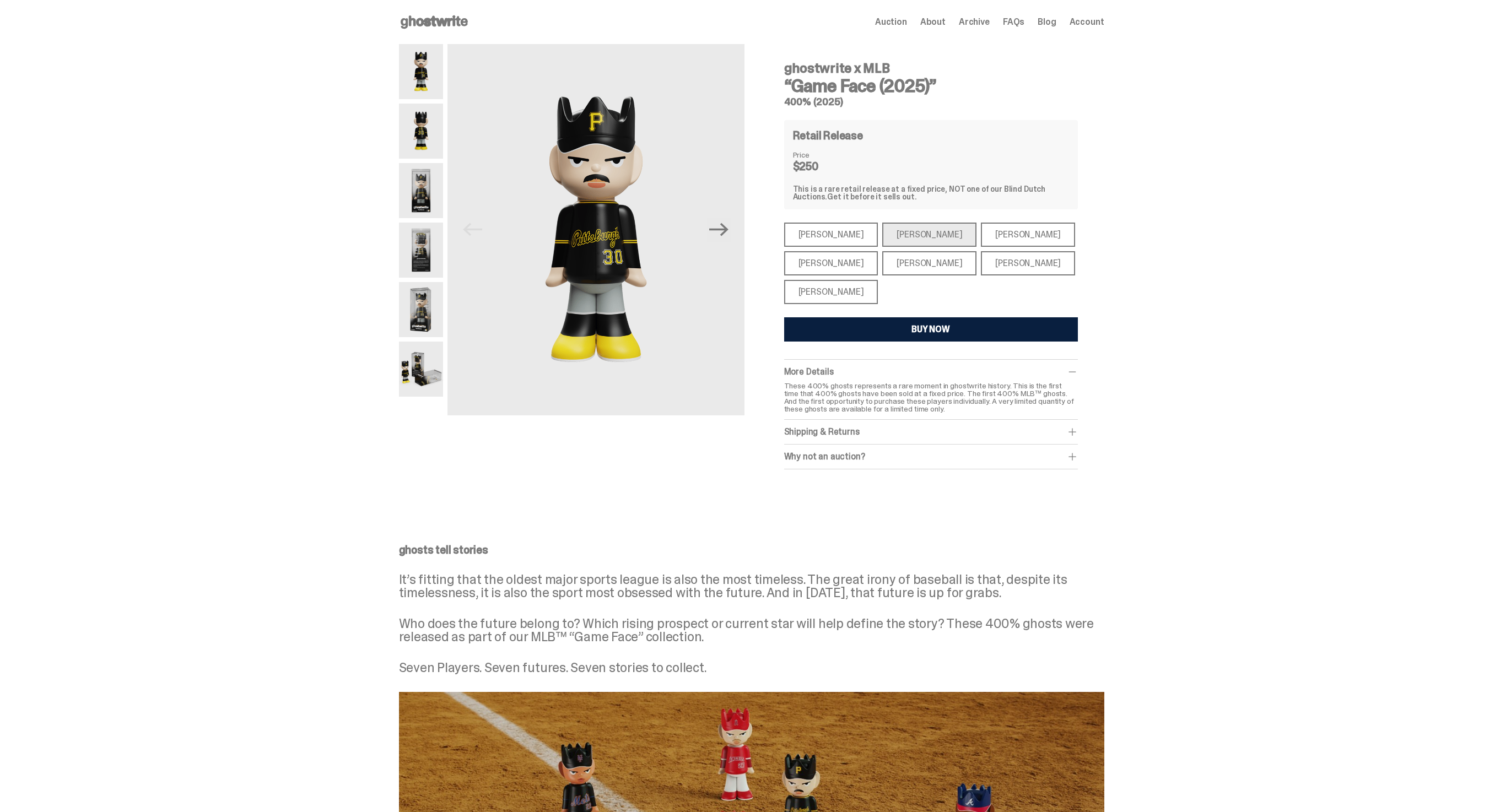
click at [981, 230] on div "Ronald Acuña Jr." at bounding box center [1028, 235] width 94 height 24
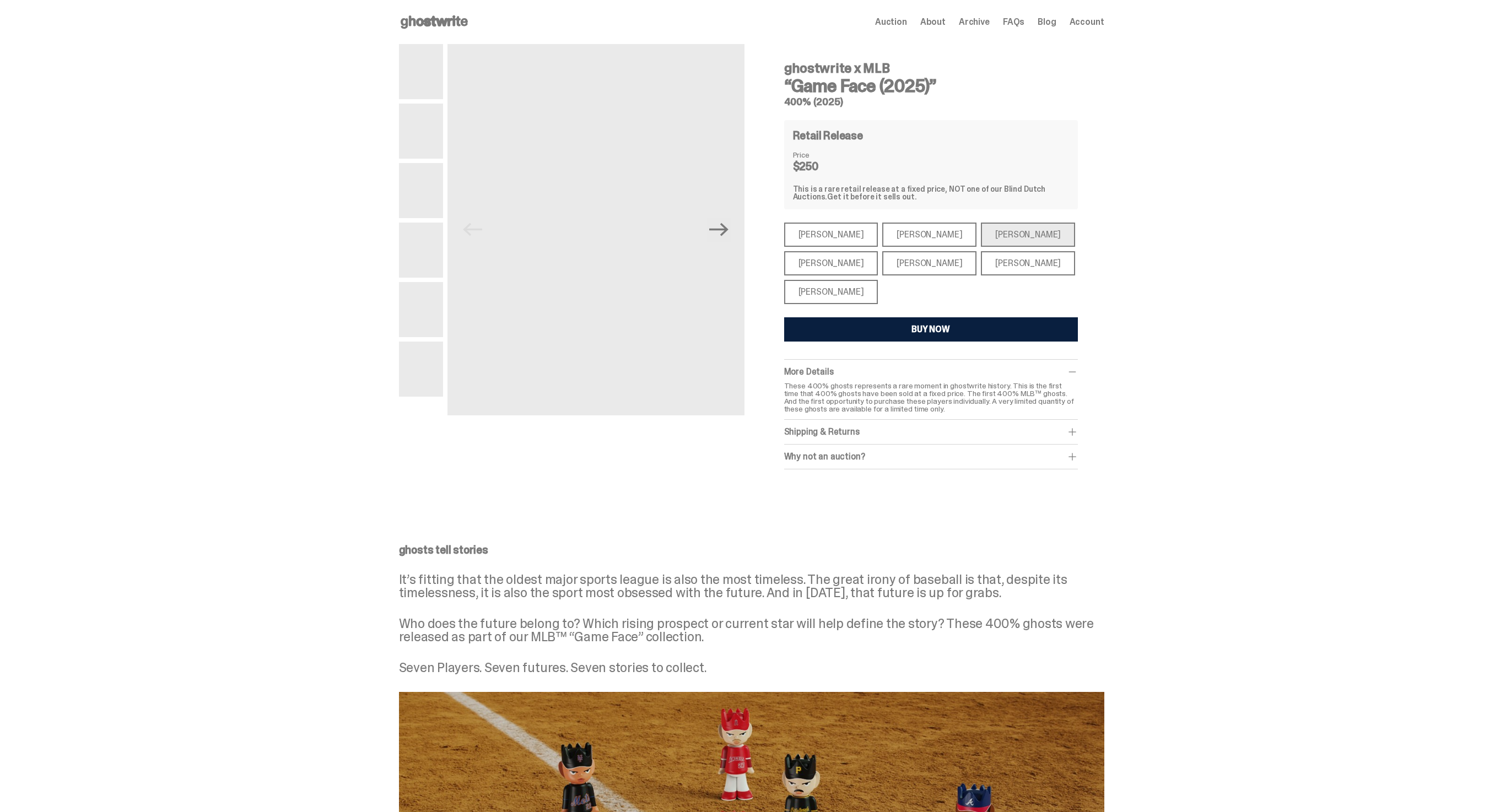
click at [912, 255] on div "Bryce Harper" at bounding box center [929, 263] width 94 height 24
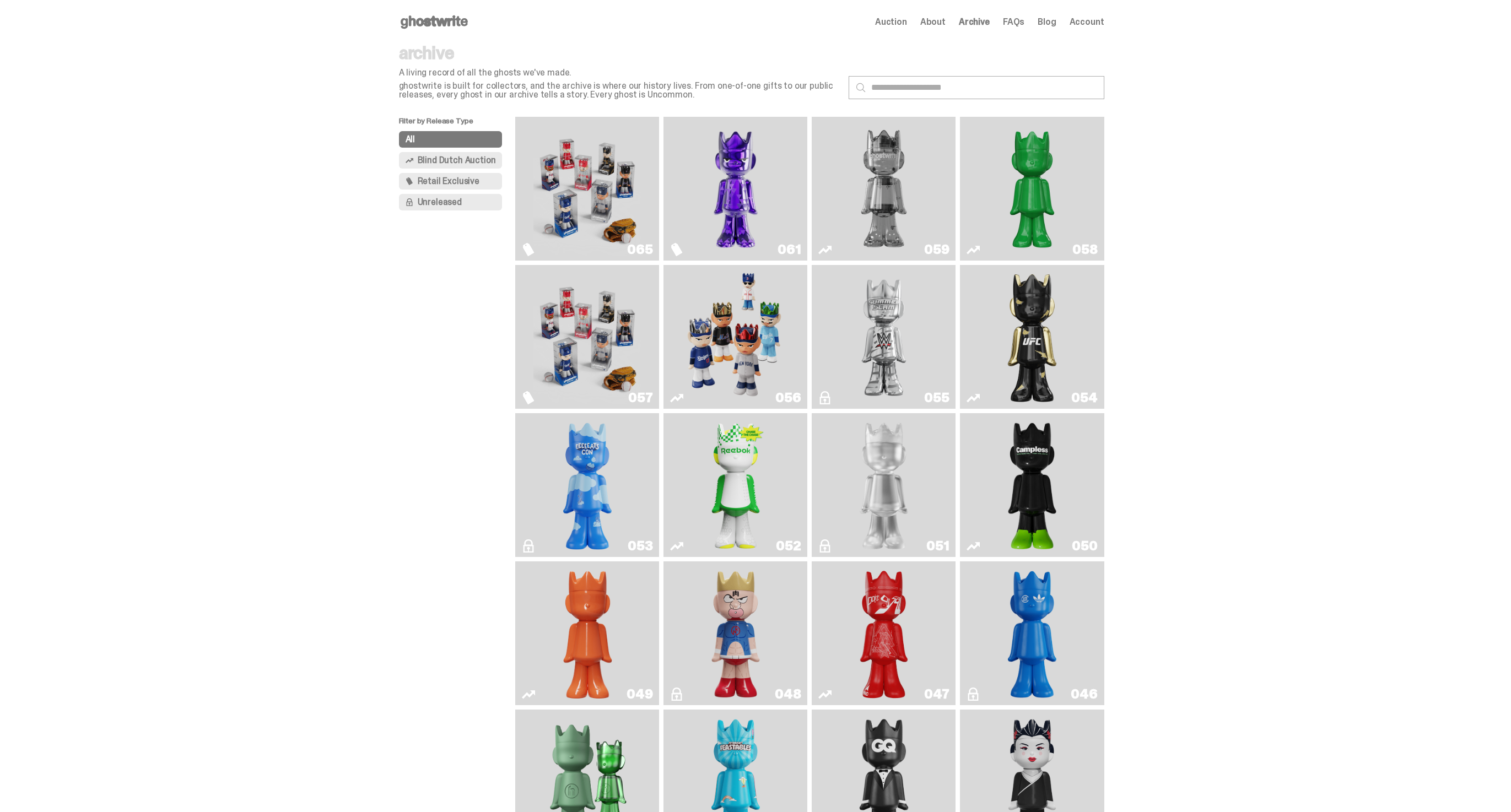
click at [624, 205] on img "Game Face (2025)" at bounding box center [587, 189] width 108 height 135
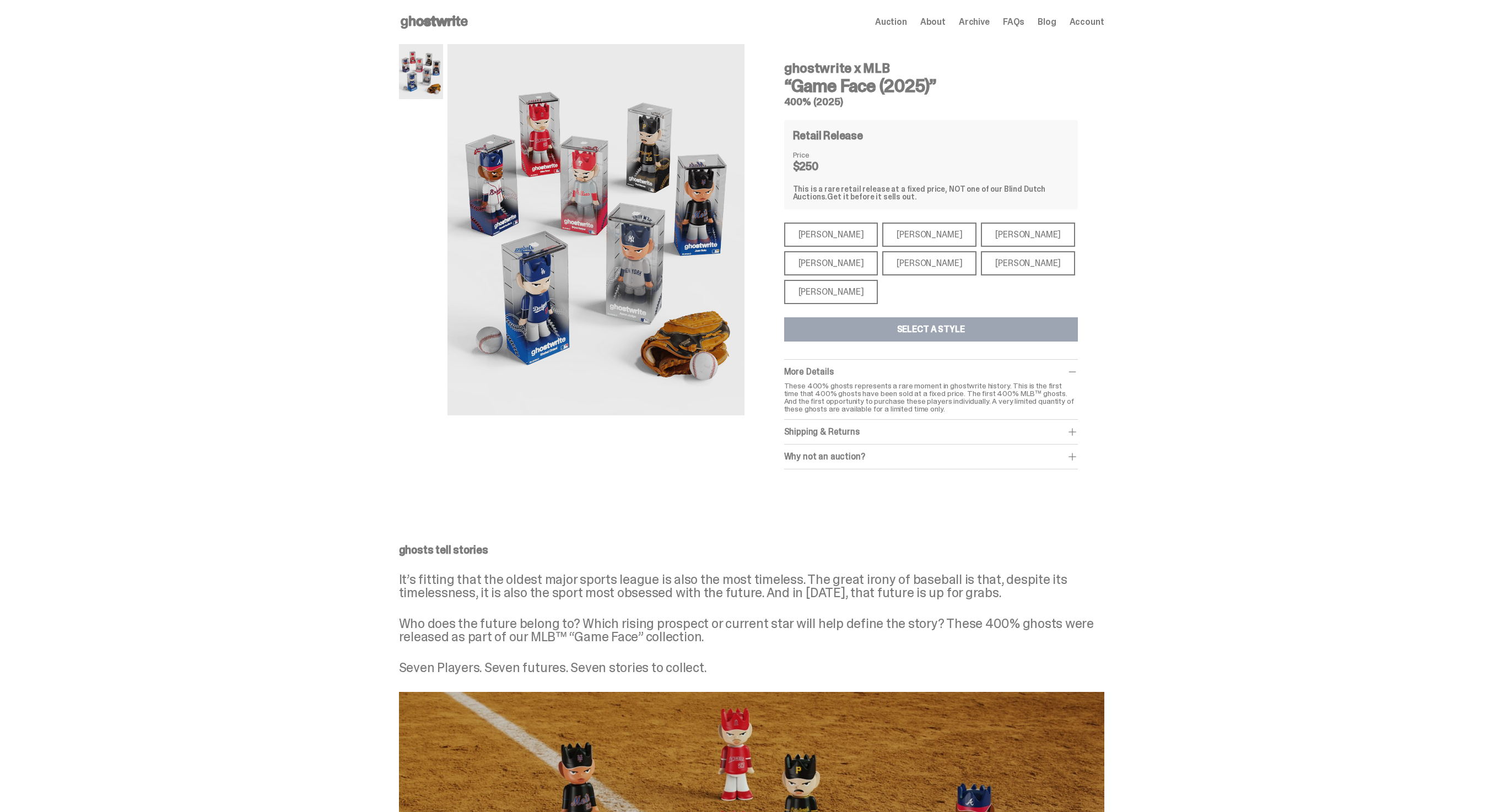
click at [836, 291] on div "Shohei Ohtani" at bounding box center [831, 291] width 94 height 24
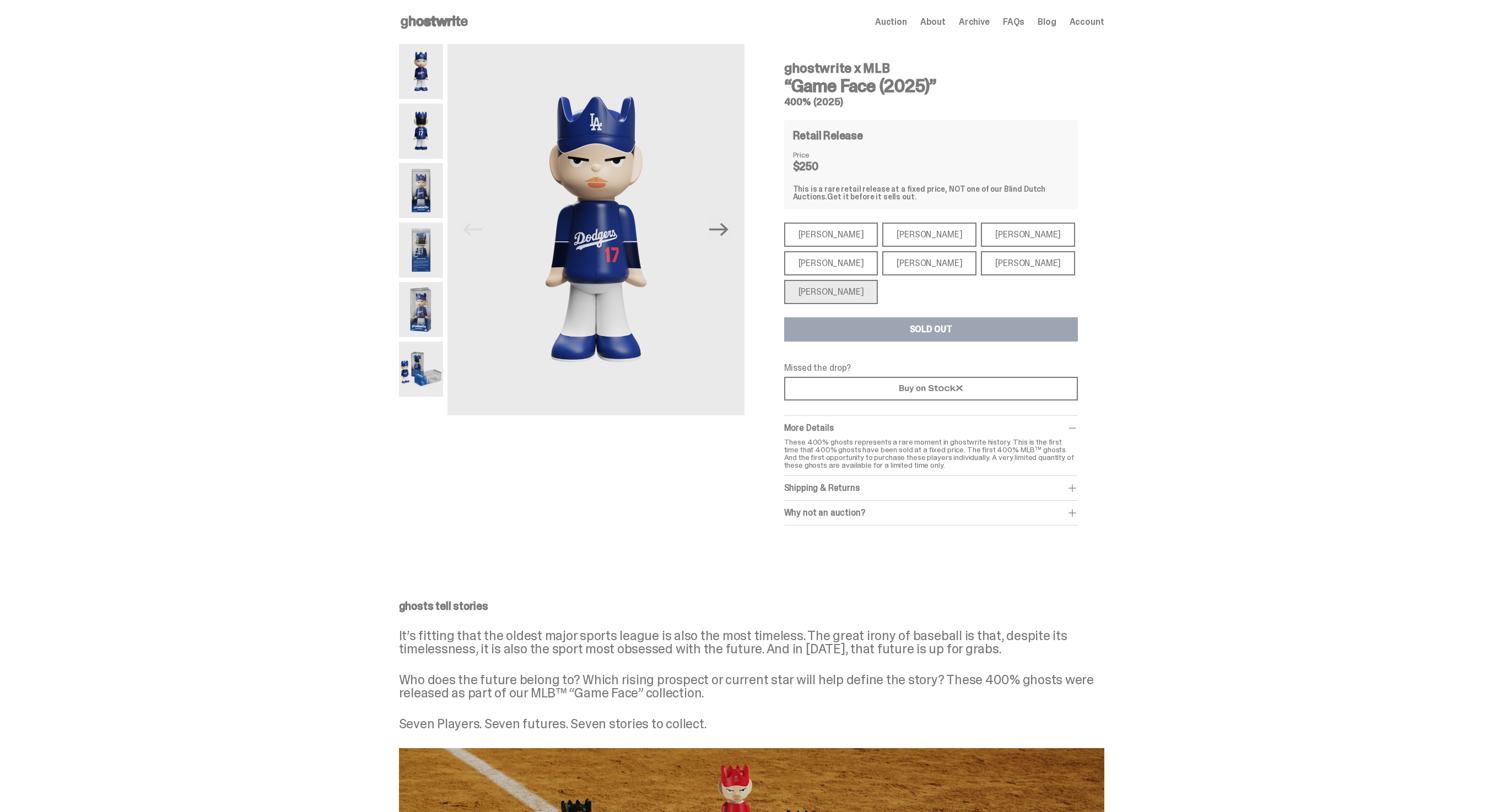
click at [834, 290] on div "Shohei Ohtani" at bounding box center [831, 291] width 94 height 24
click at [831, 264] on div "Aaron Judge" at bounding box center [831, 263] width 94 height 24
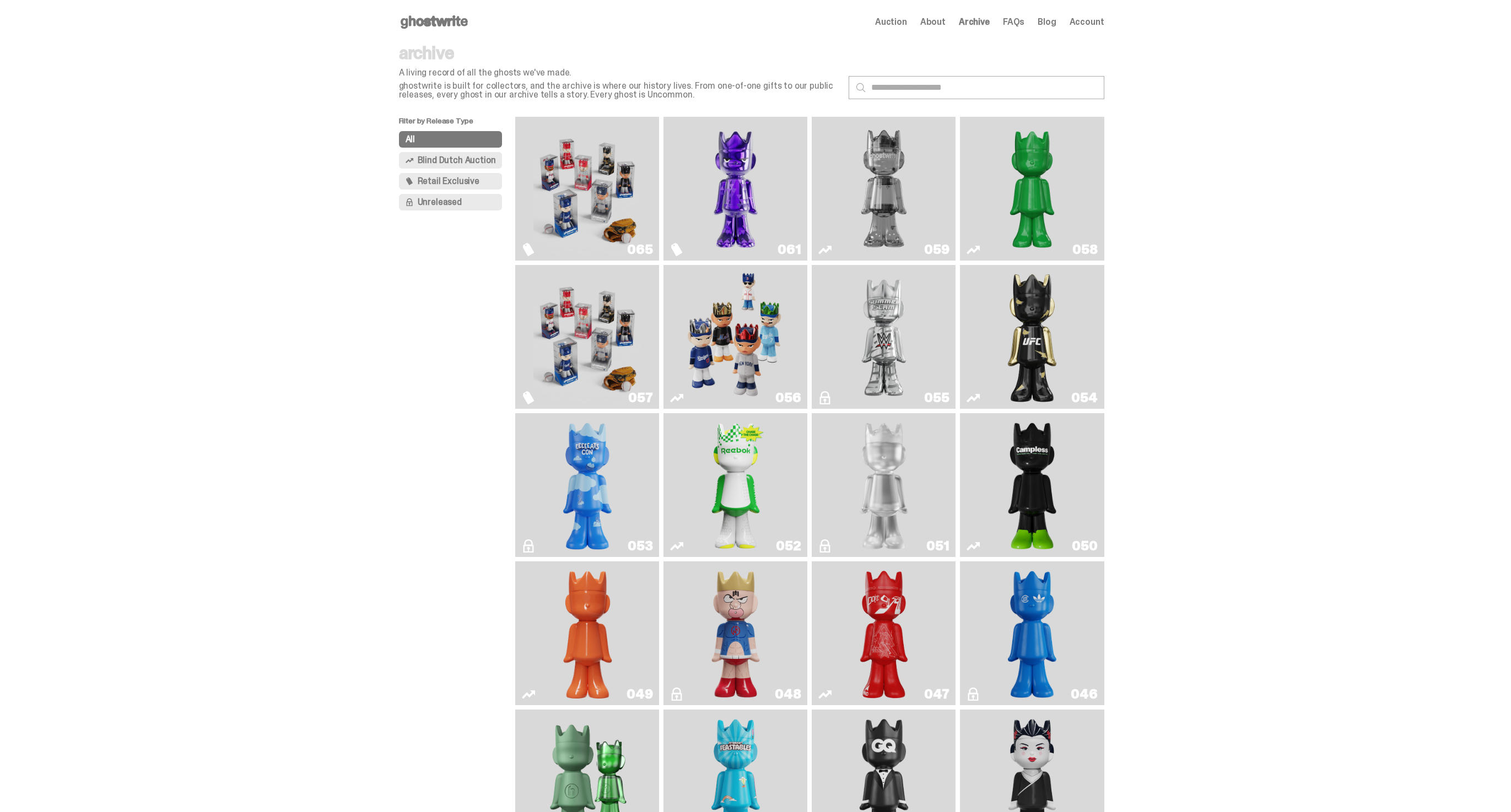
click at [427, 19] on icon at bounding box center [434, 22] width 70 height 18
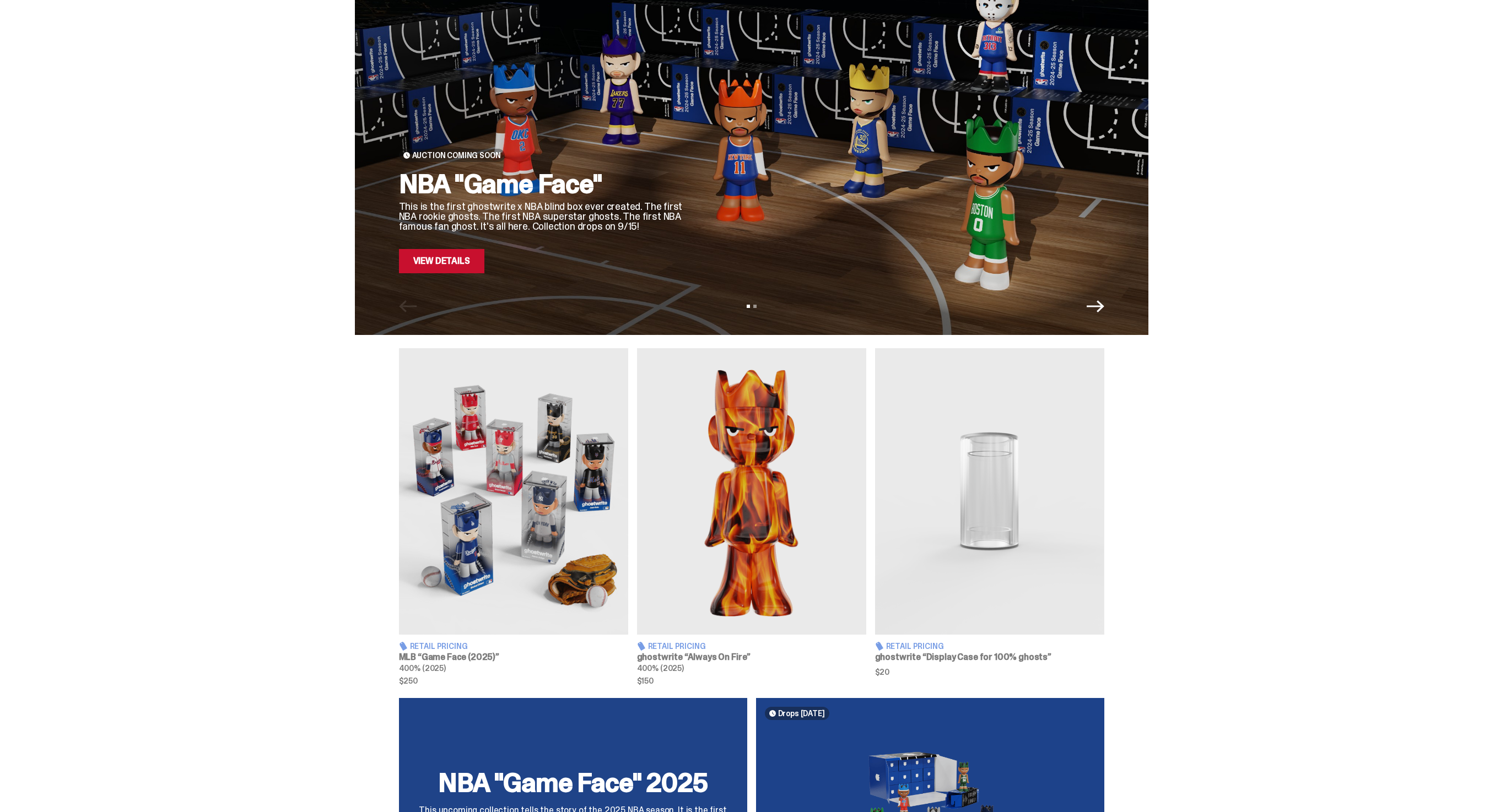
scroll to position [131, 0]
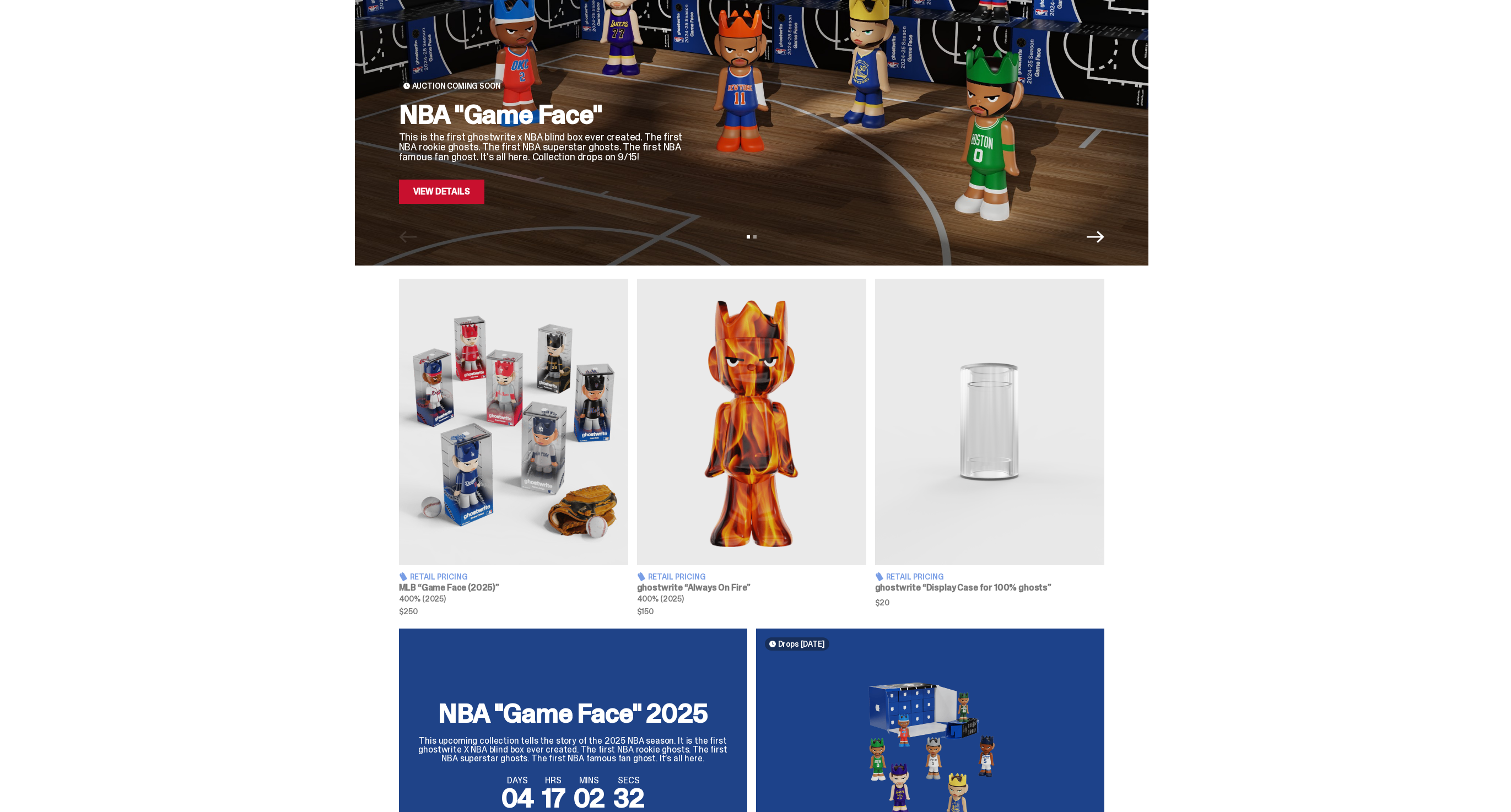
click at [450, 483] on img at bounding box center [513, 422] width 229 height 287
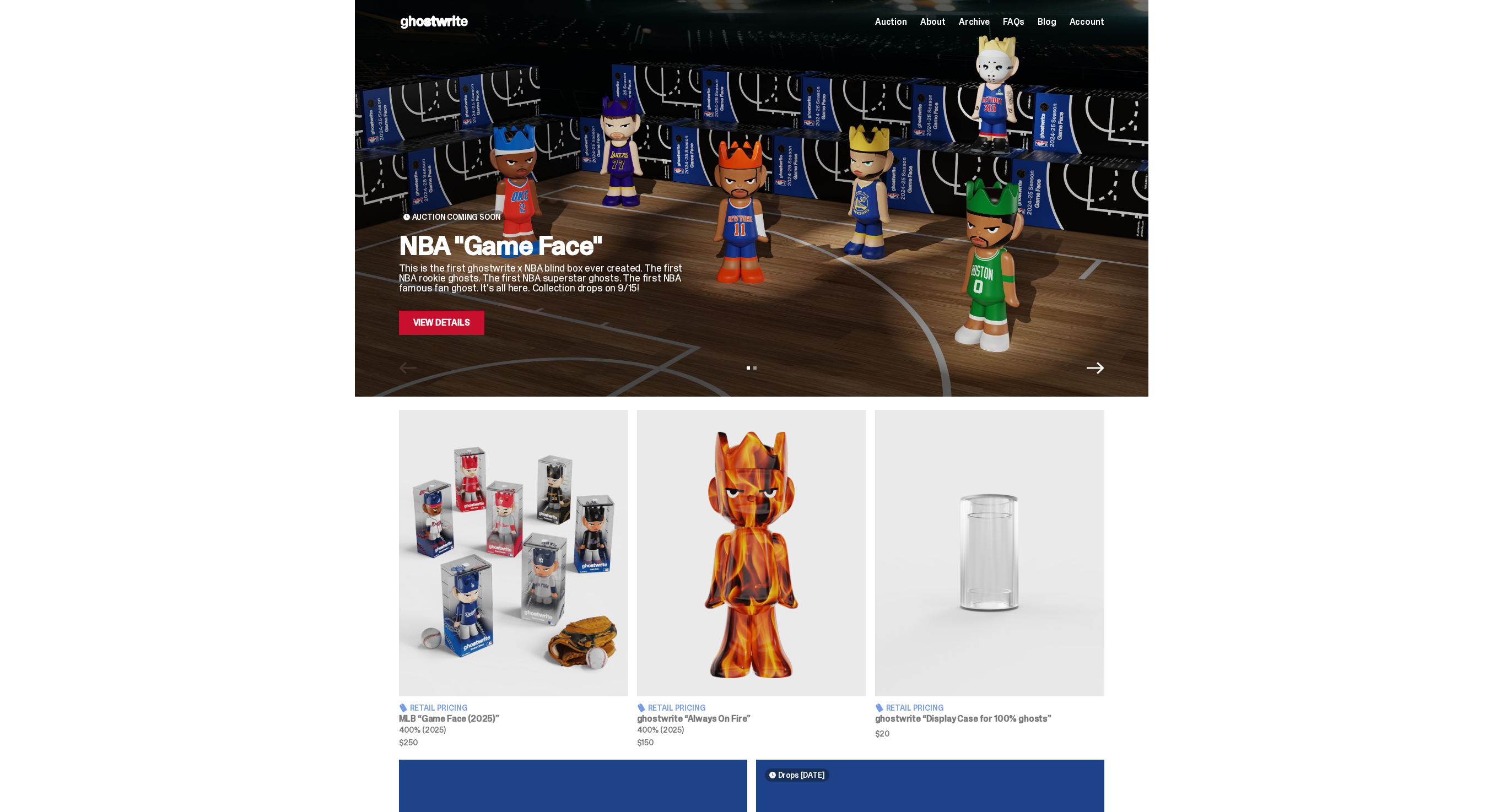
click at [1110, 361] on div "View slide 1 View slide 2" at bounding box center [751, 368] width 794 height 18
click at [1095, 376] on icon "Next" at bounding box center [1096, 368] width 18 height 18
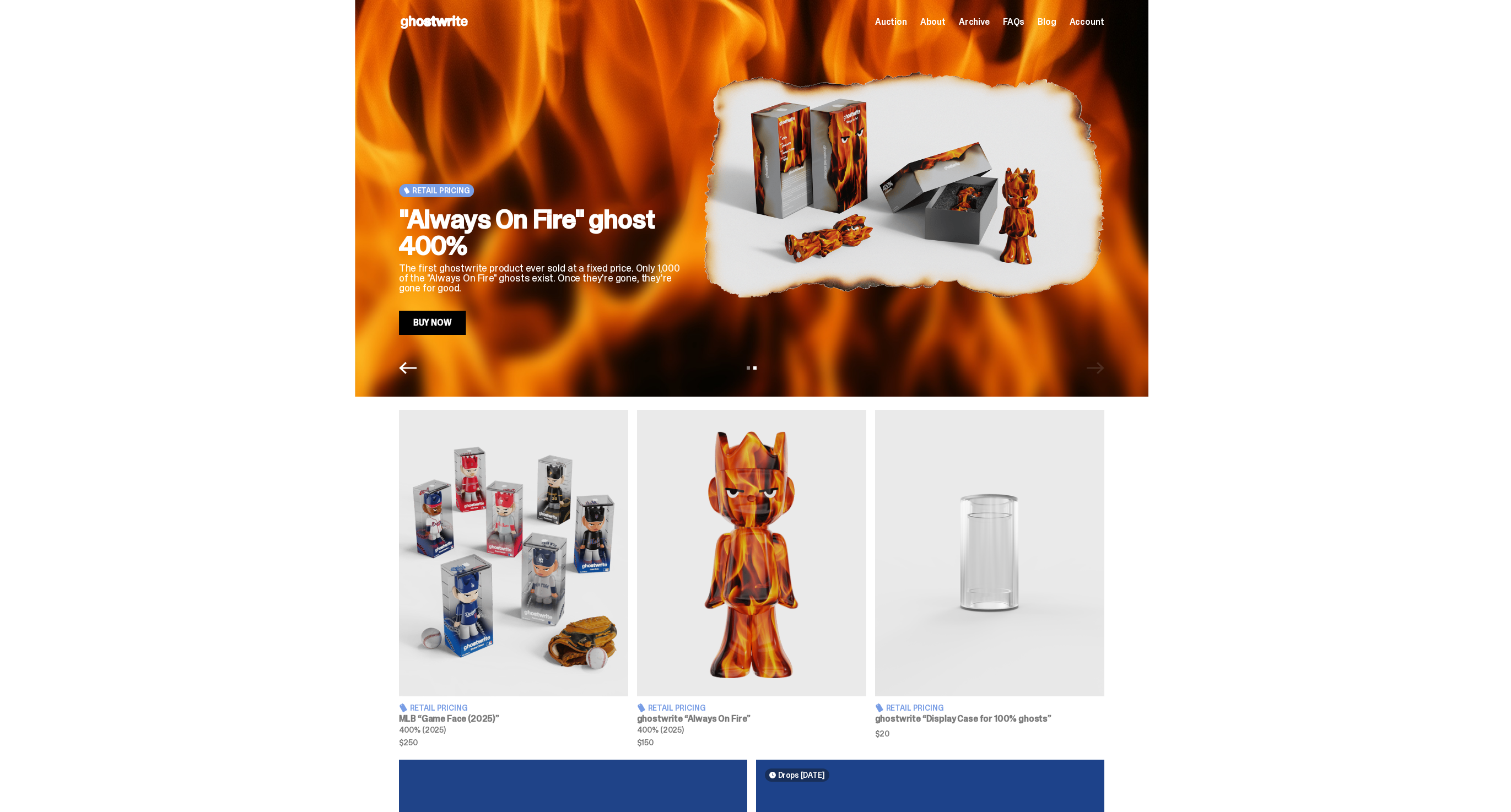
click at [465, 311] on link "Buy Now" at bounding box center [432, 322] width 67 height 24
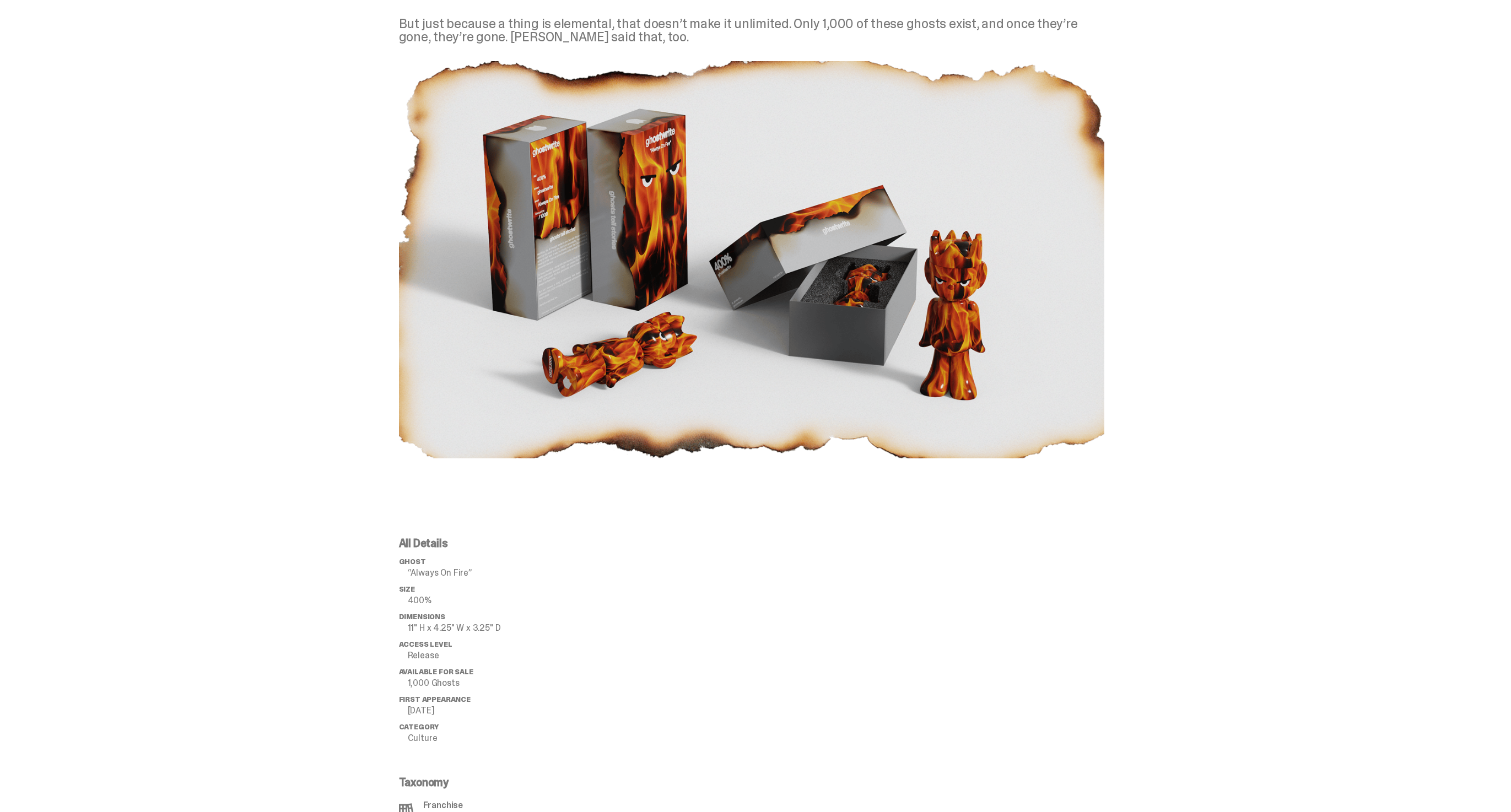
scroll to position [789, 0]
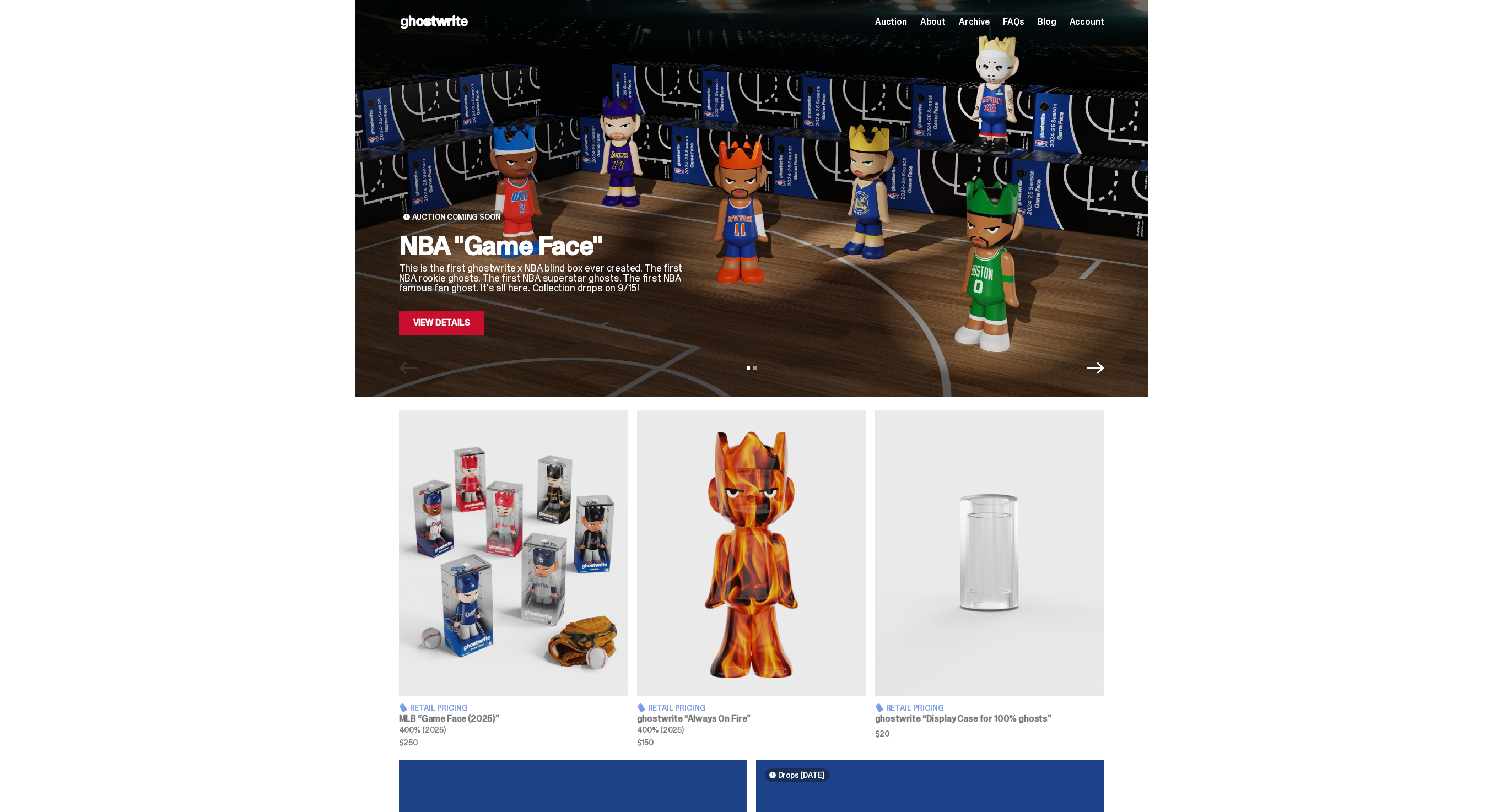
click at [963, 614] on img at bounding box center [990, 553] width 229 height 287
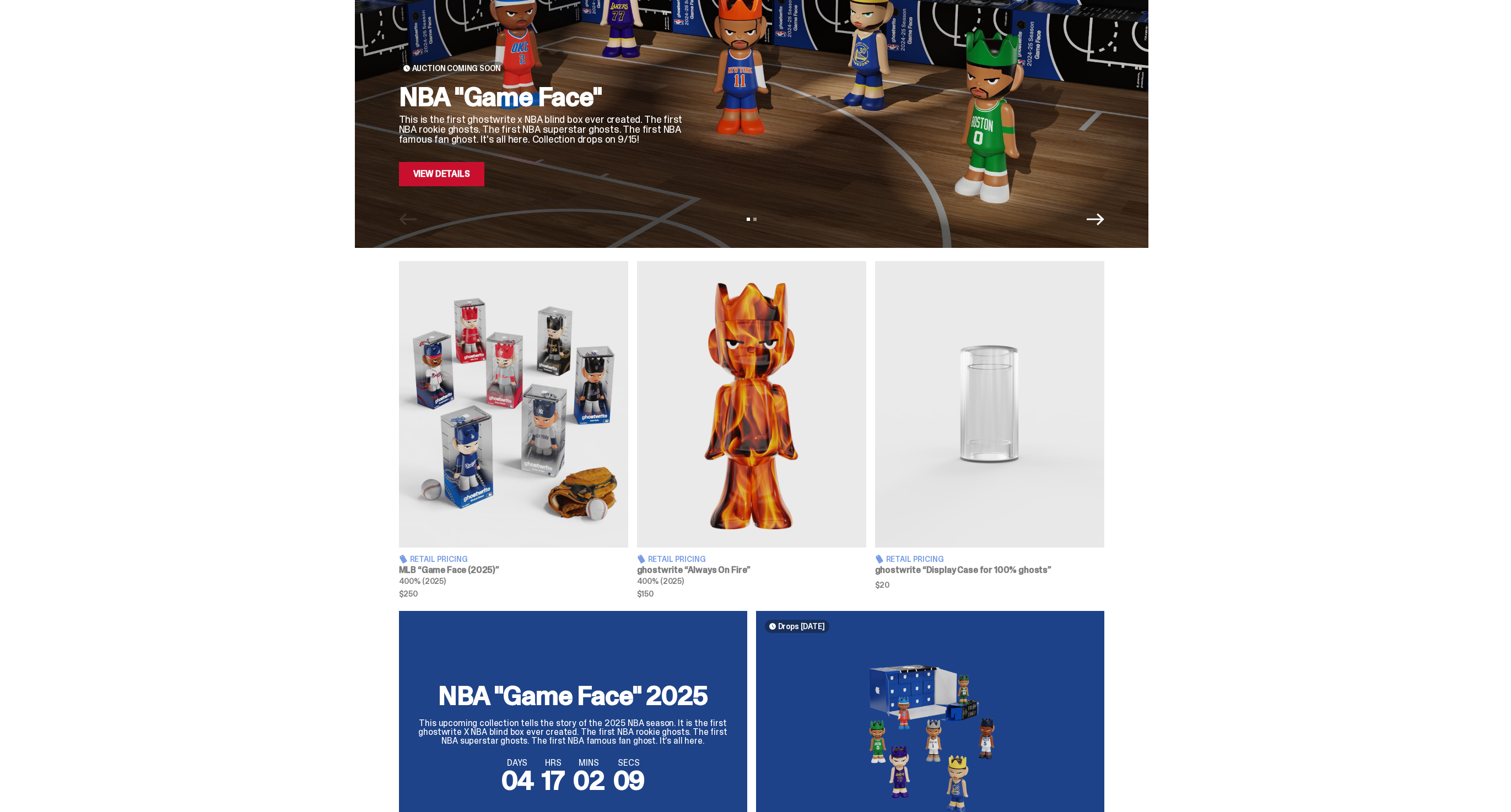
click at [748, 425] on img at bounding box center [751, 404] width 229 height 287
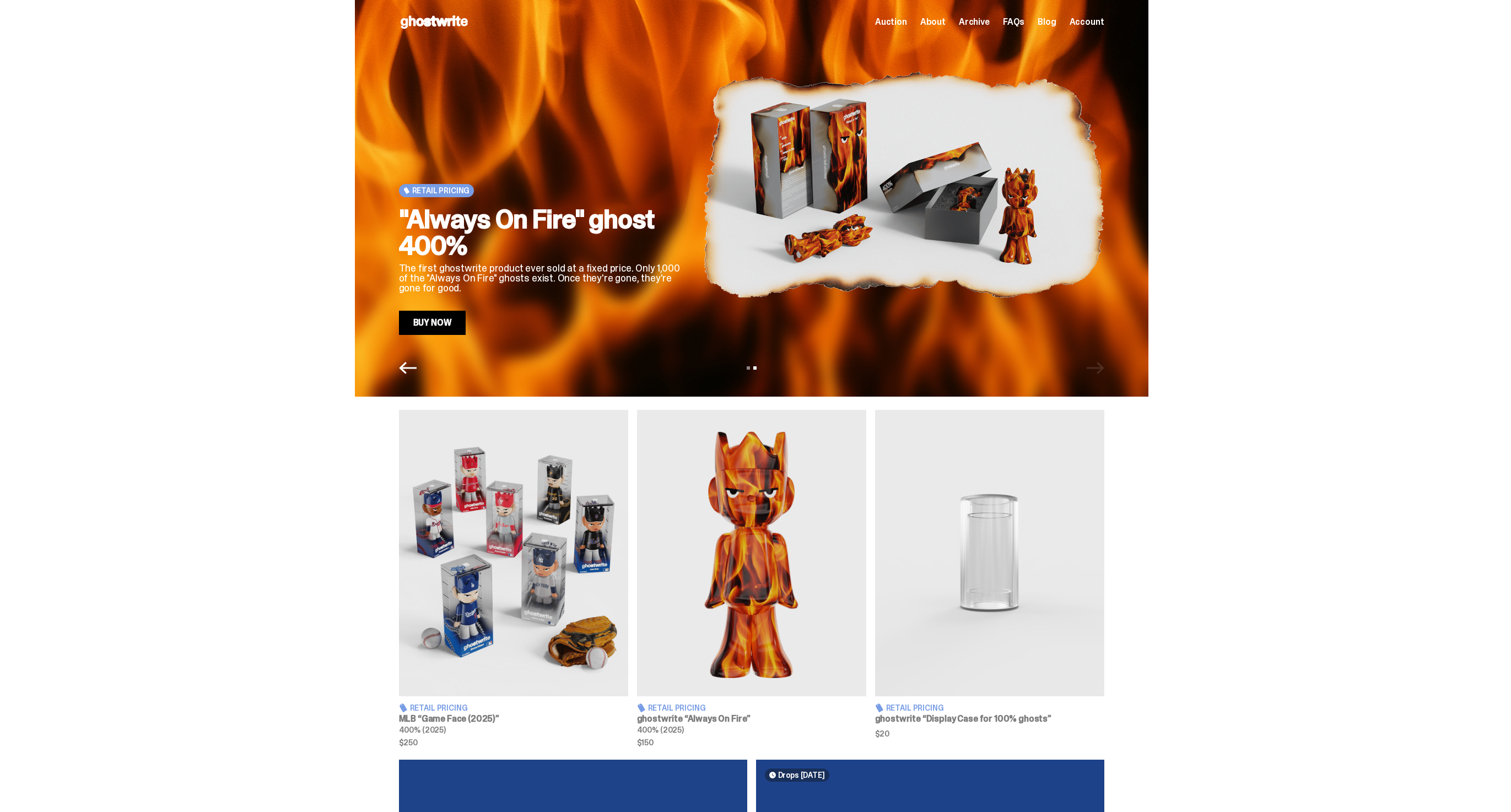
click at [519, 481] on img at bounding box center [513, 553] width 229 height 287
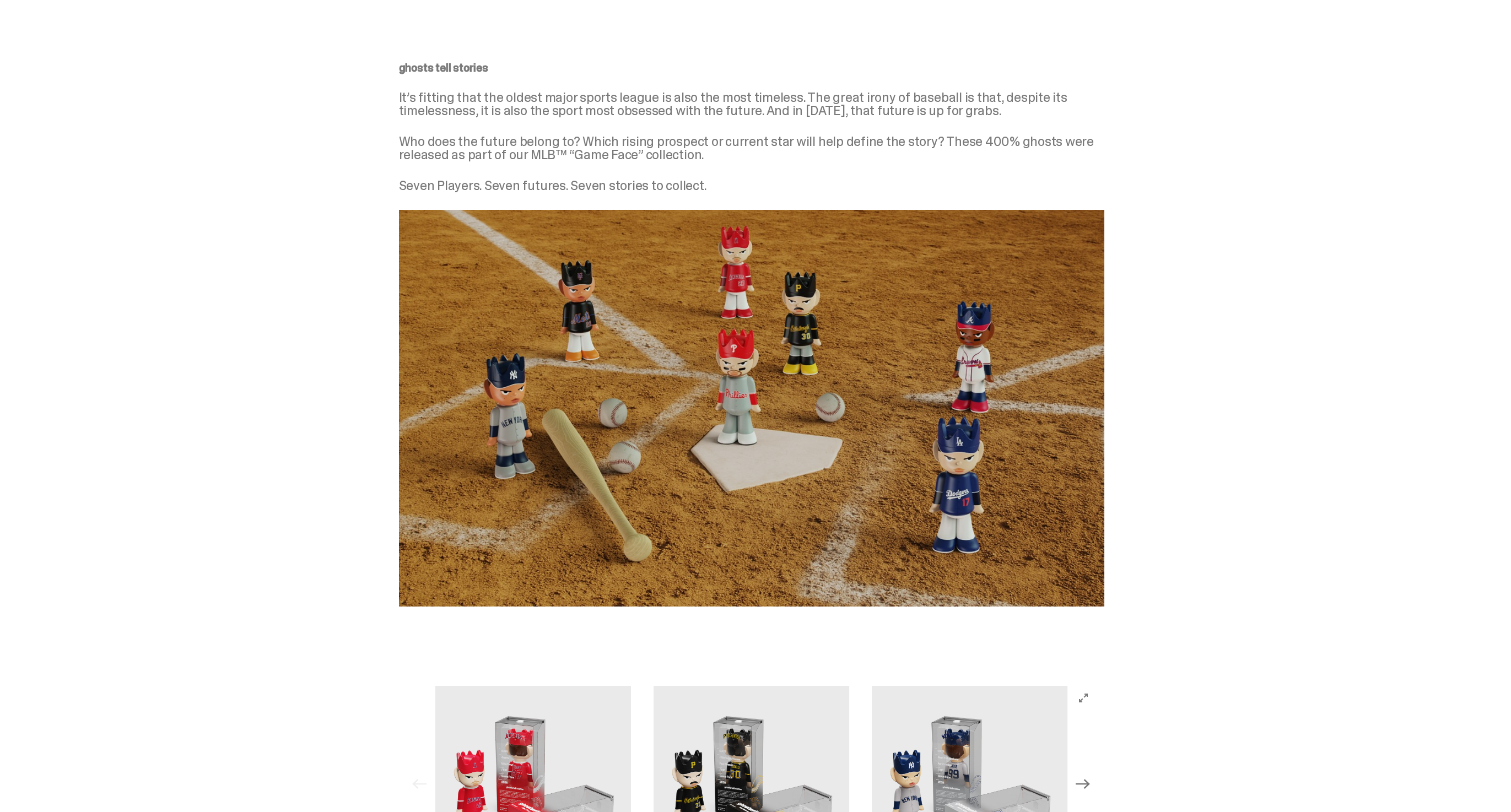
scroll to position [485, 0]
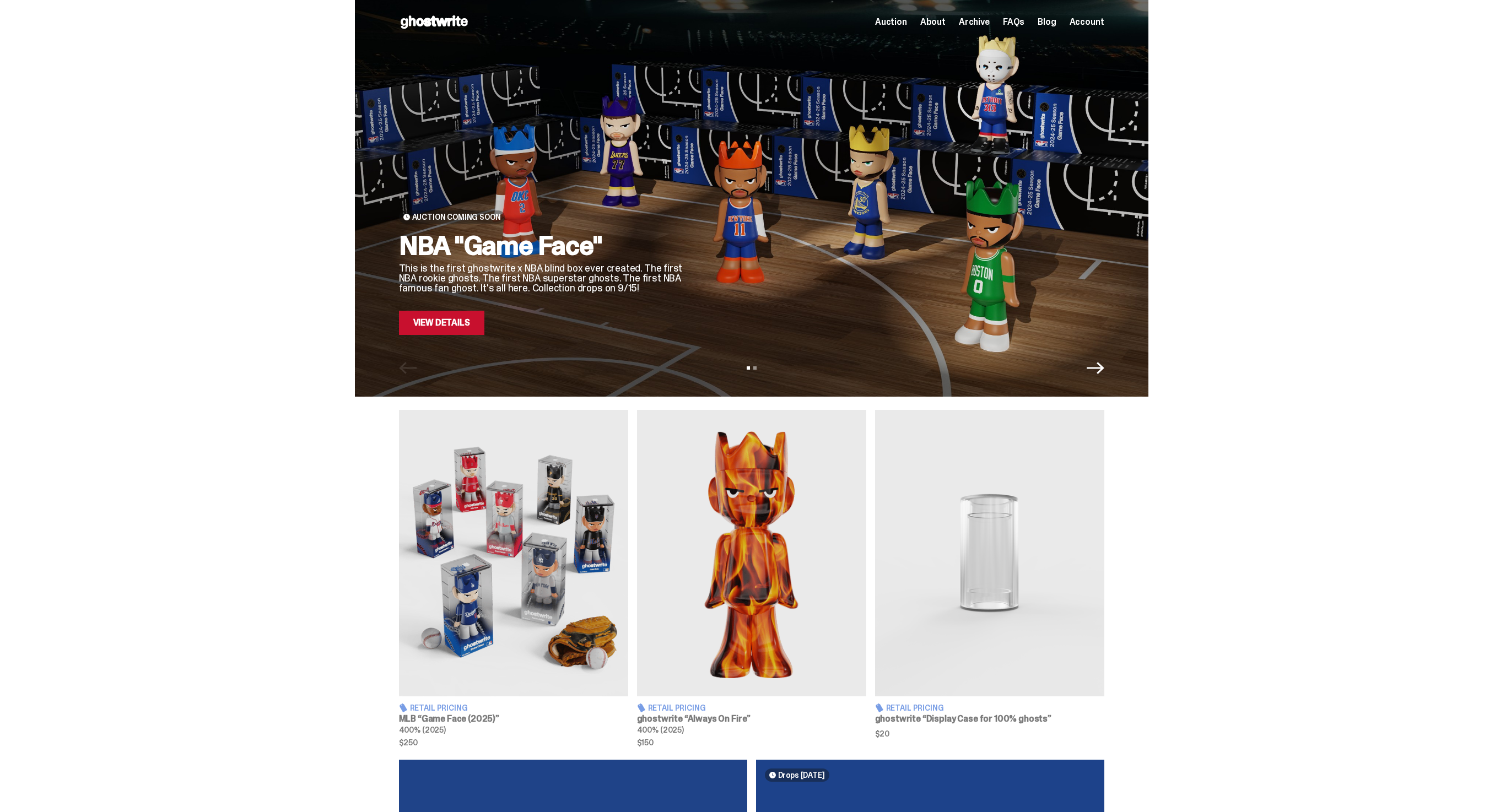
click at [763, 626] on img at bounding box center [751, 553] width 229 height 287
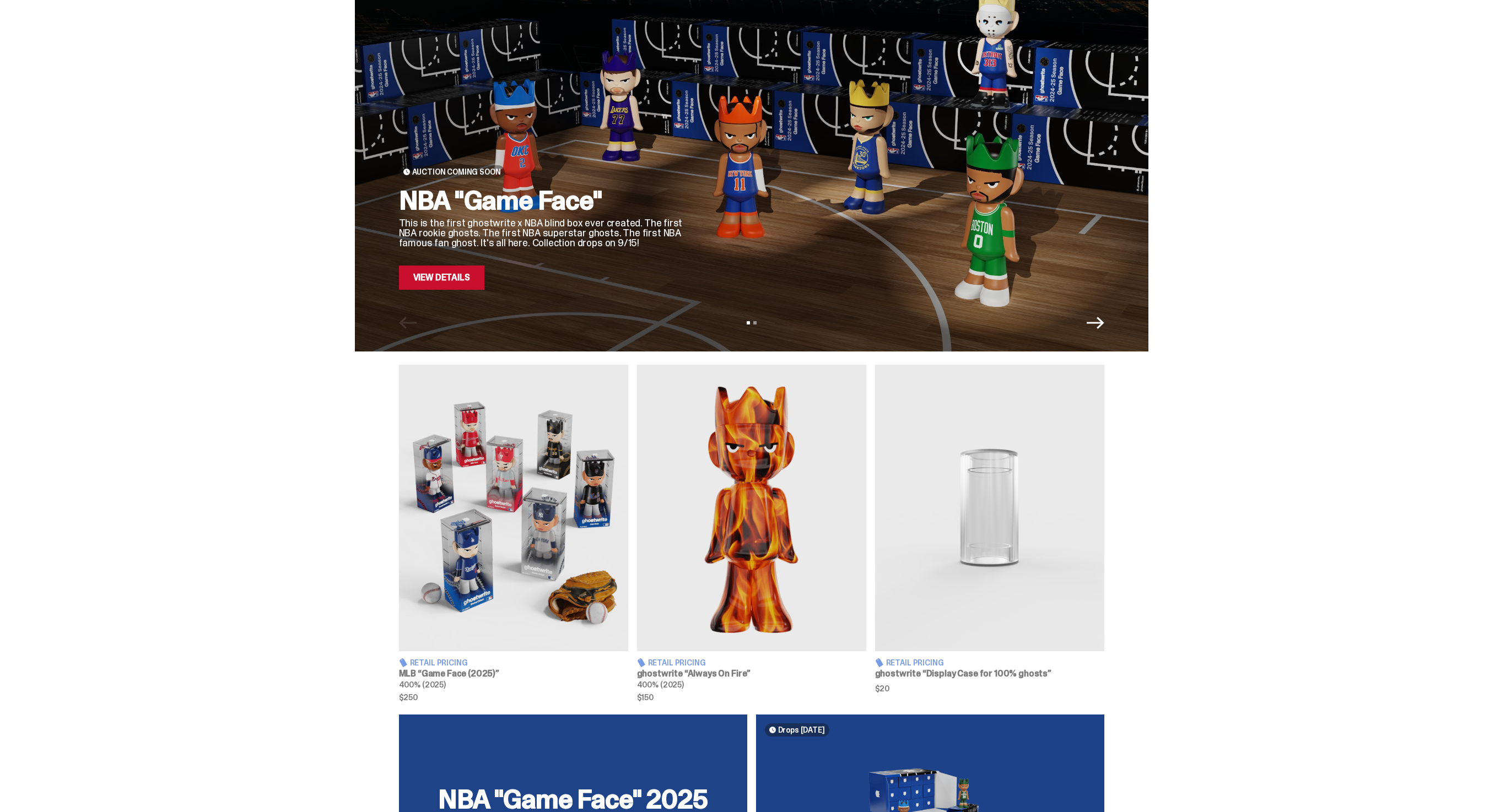
scroll to position [46, 0]
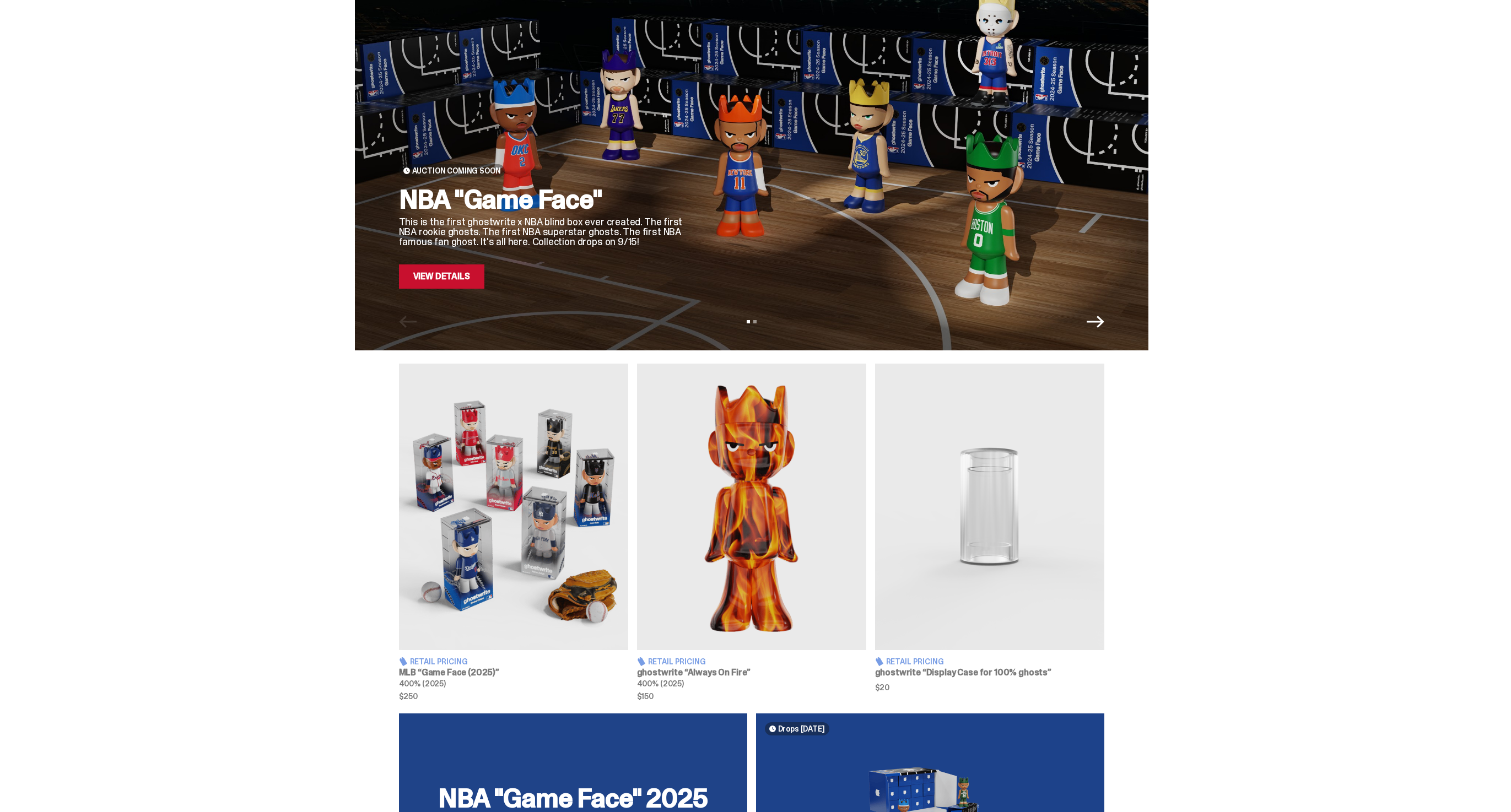
click at [761, 519] on img at bounding box center [751, 507] width 229 height 287
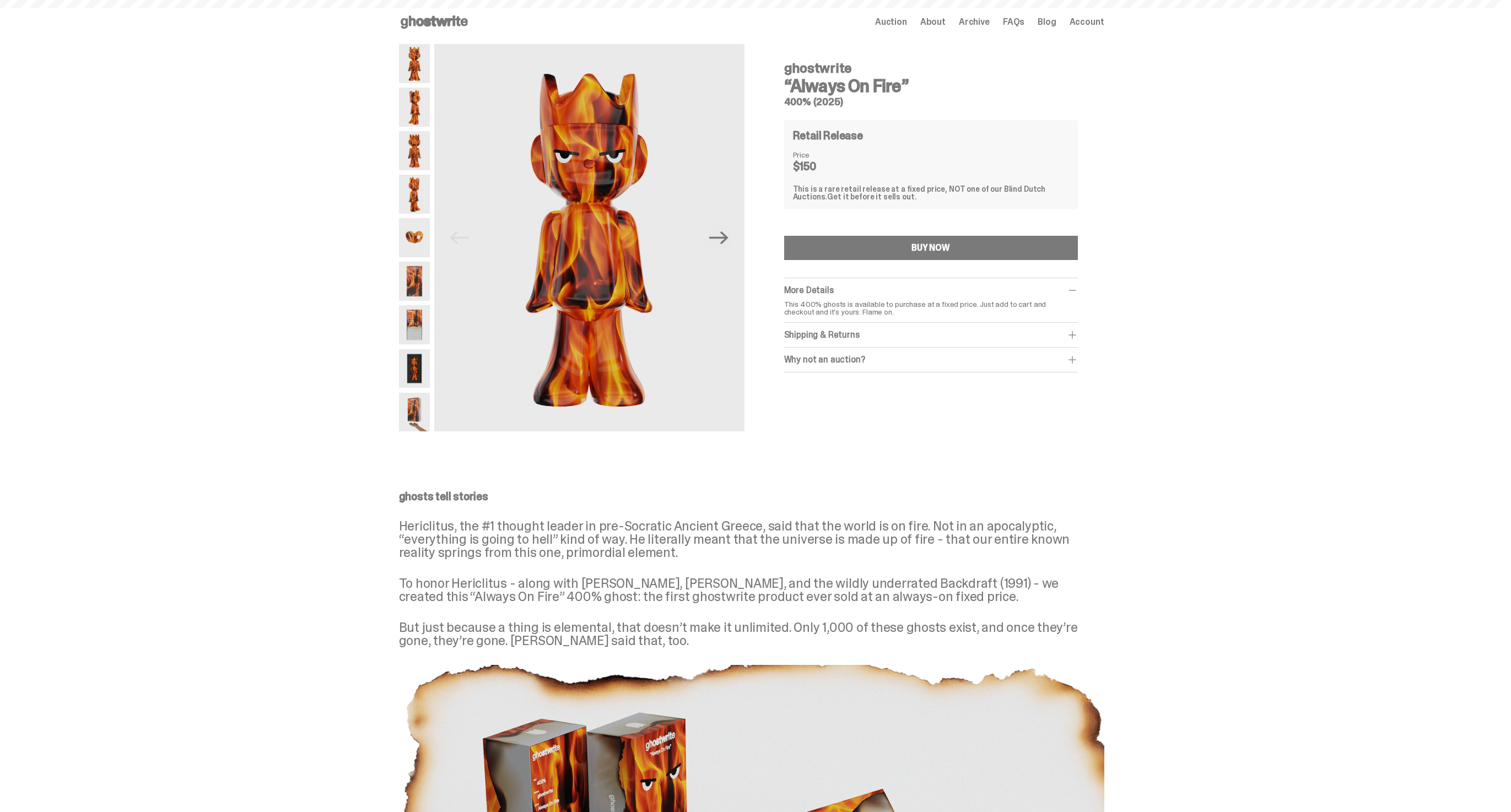
click at [418, 280] on img at bounding box center [414, 281] width 31 height 39
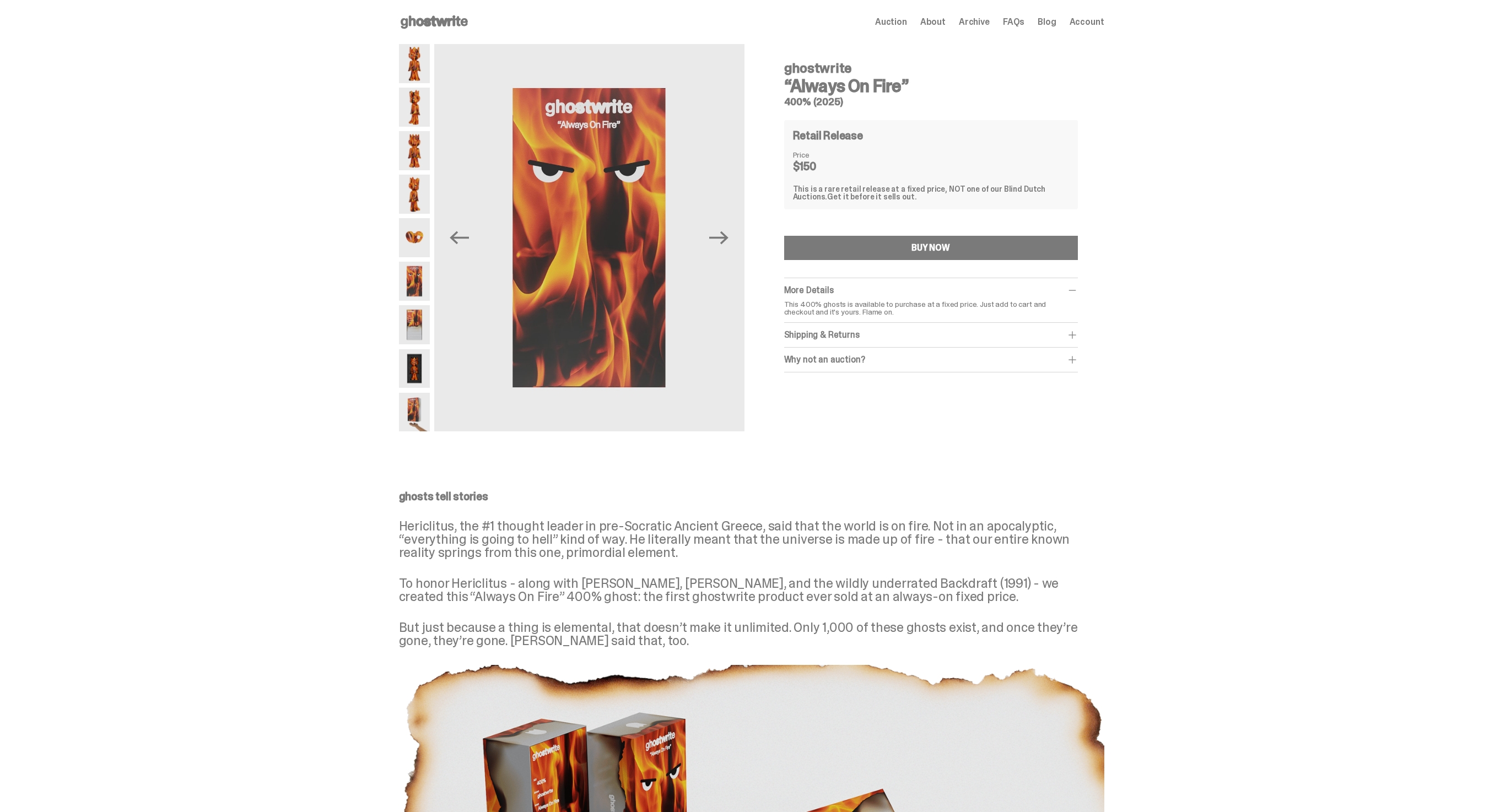
click at [429, 374] on img at bounding box center [414, 369] width 31 height 39
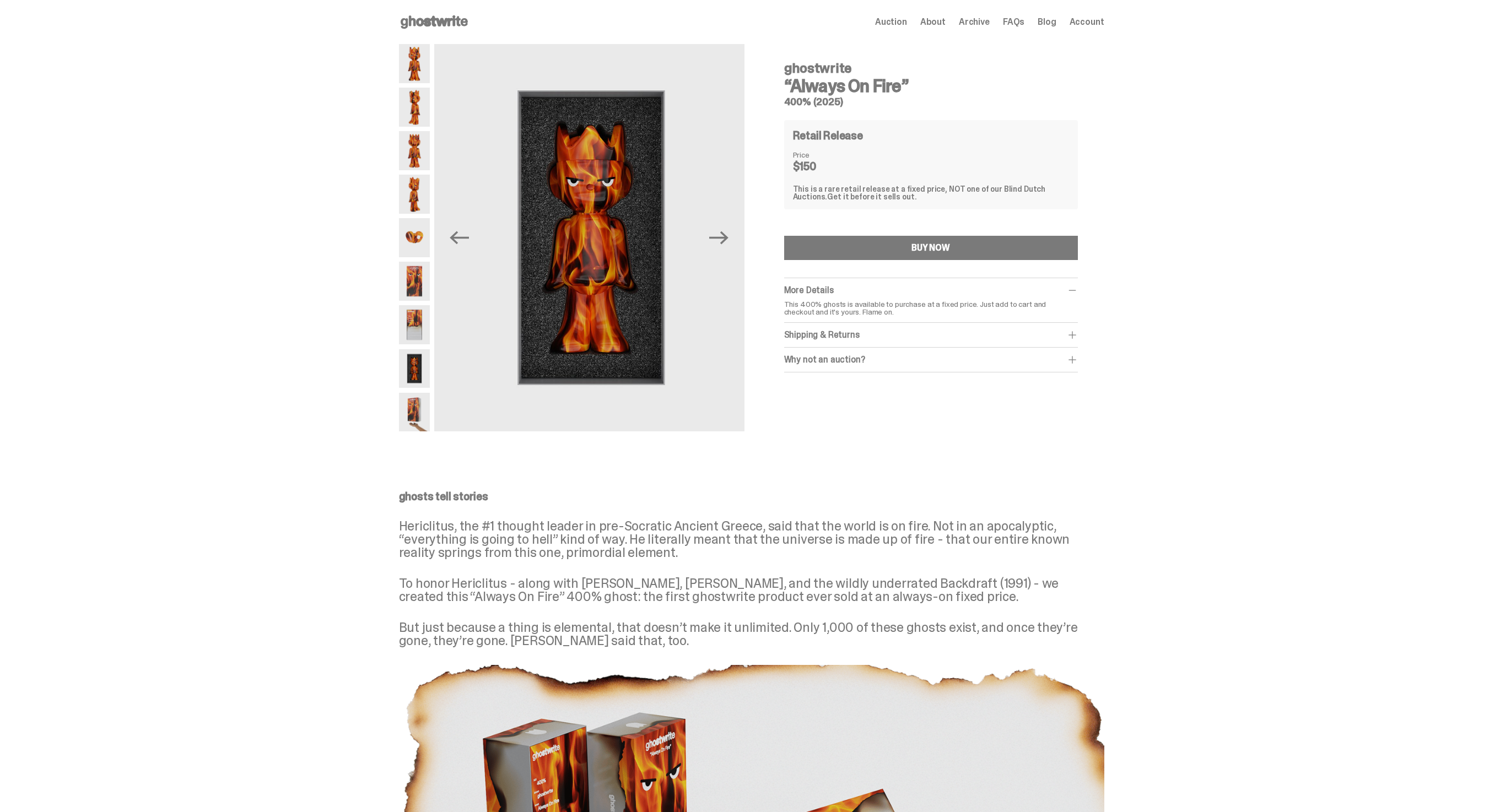
click at [419, 64] on img at bounding box center [414, 63] width 31 height 39
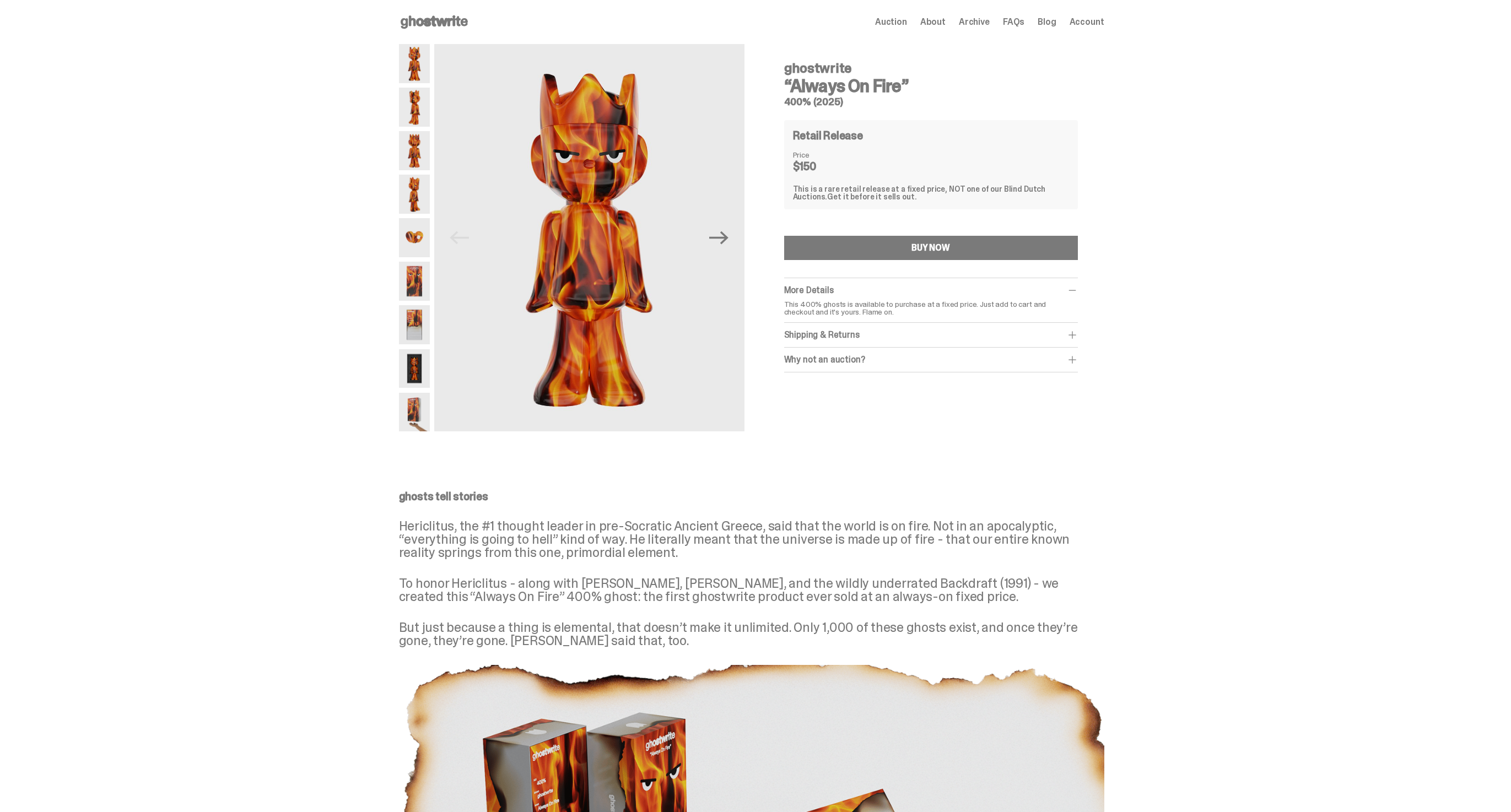
click at [425, 377] on img at bounding box center [414, 369] width 31 height 39
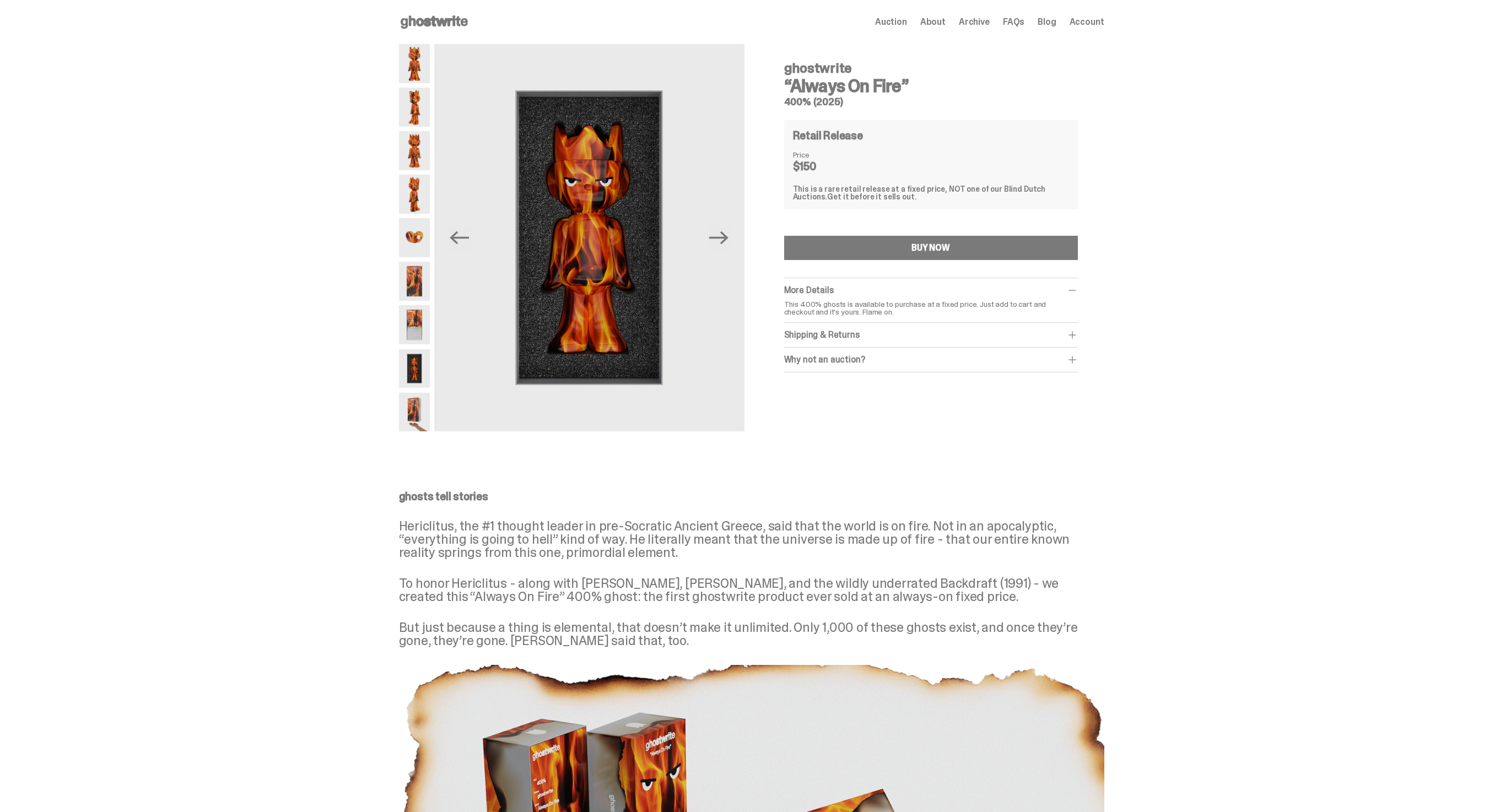
click at [396, 117] on div "ghostwrite “Always On Fire” 400% (2025) Previous Next ghostwrite “Always On Fir…" at bounding box center [751, 241] width 1503 height 394
click at [421, 73] on img at bounding box center [414, 63] width 31 height 39
